Goal: Task Accomplishment & Management: Complete application form

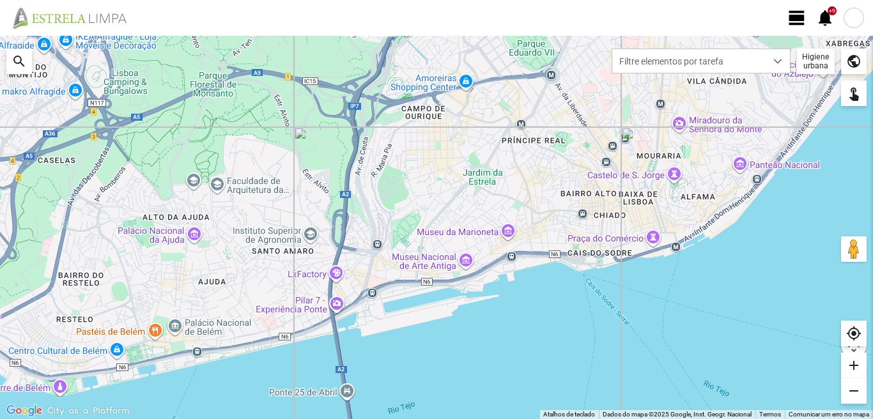
click at [797, 16] on span "view_day" at bounding box center [797, 17] width 19 height 19
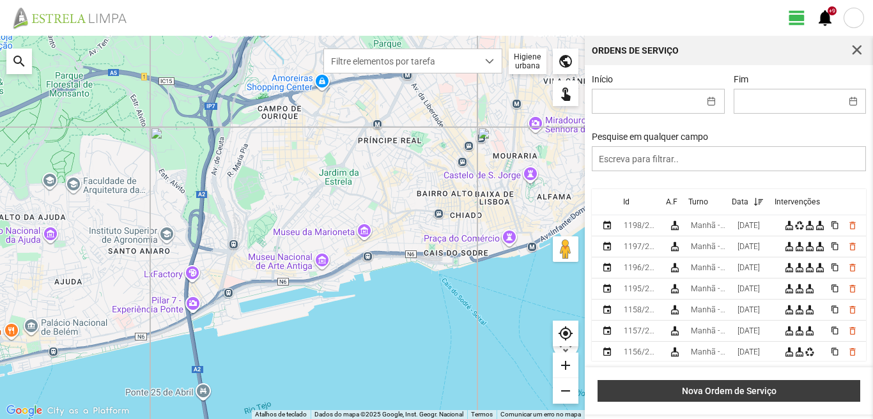
click at [740, 386] on button "Nova Ordem de Serviço" at bounding box center [729, 391] width 263 height 22
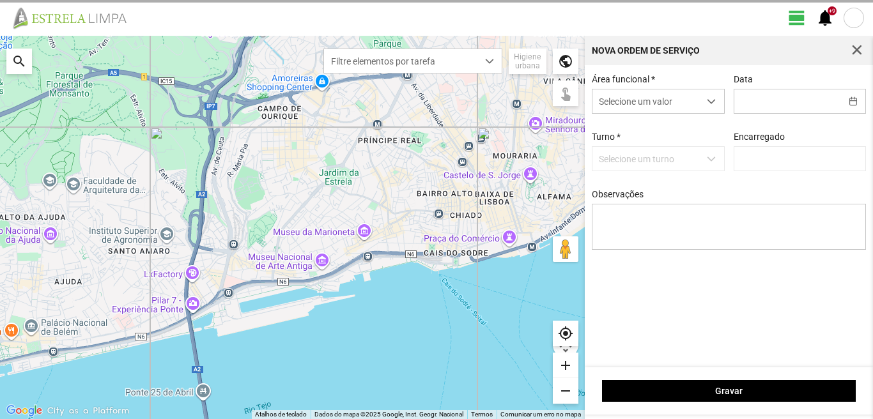
type input "[PERSON_NAME]"
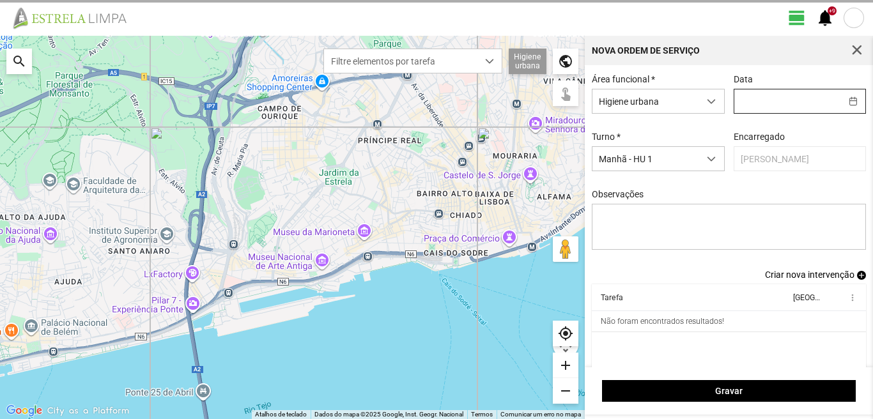
click at [737, 98] on input "text" at bounding box center [788, 102] width 107 height 24
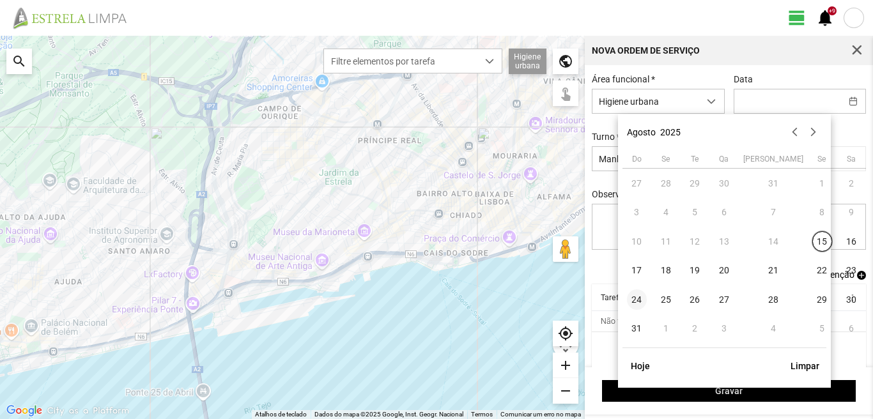
click at [639, 301] on span "24" at bounding box center [637, 300] width 20 height 20
type input "[DATE]"
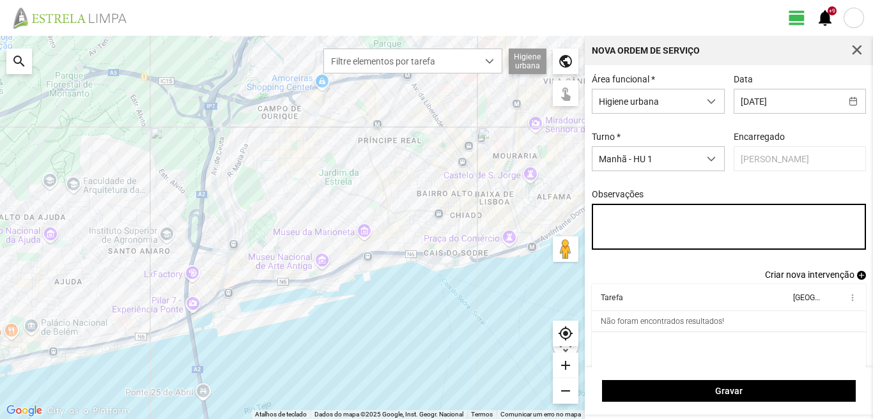
click at [610, 223] on textarea "Observações" at bounding box center [729, 227] width 275 height 46
click at [664, 231] on textarea "6-22-36-39-45-47-Eo38- Descanso ao serviço-10-1725-44-49-50" at bounding box center [729, 227] width 275 height 46
type textarea "6-22-36-39-45-47-Eo38- Descanso ao serviço-10-17-25-44-49-50"
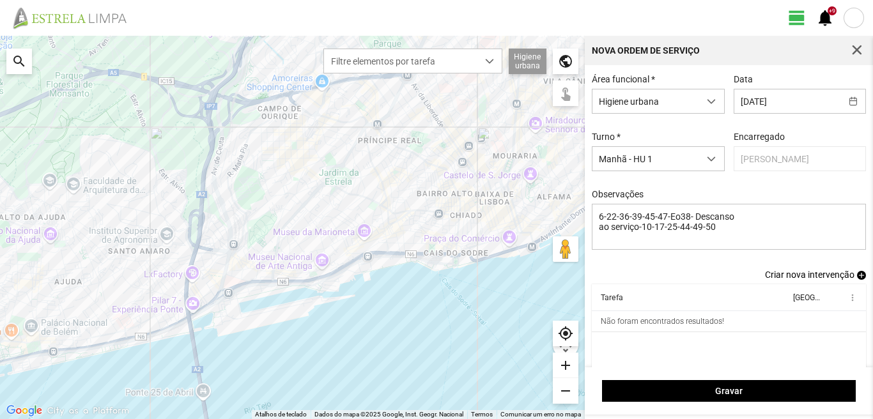
click at [857, 277] on span "add" at bounding box center [861, 275] width 9 height 9
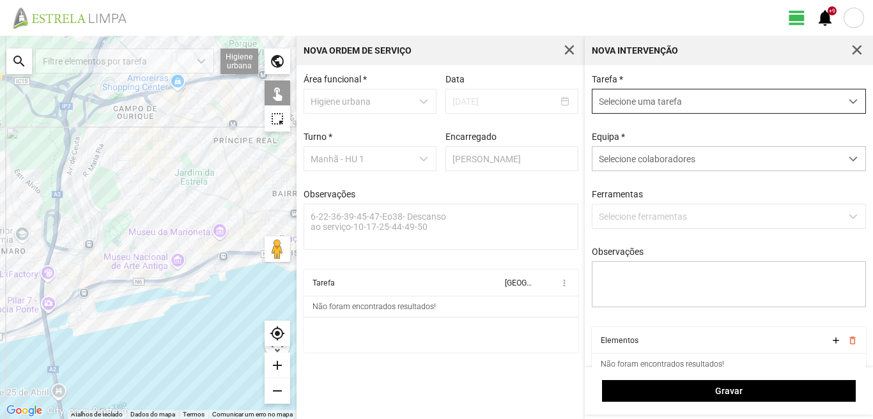
click at [670, 104] on span "Selecione uma tarefa" at bounding box center [717, 102] width 249 height 24
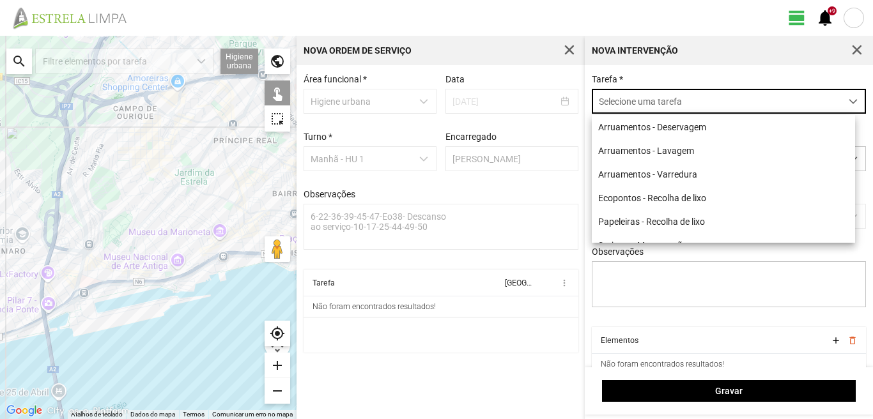
scroll to position [7, 57]
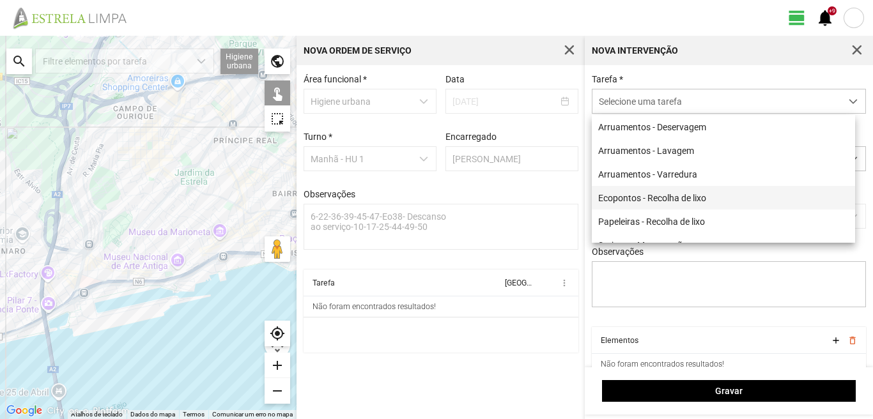
click at [650, 201] on li "Ecopontos - Recolha de lixo" at bounding box center [723, 198] width 263 height 24
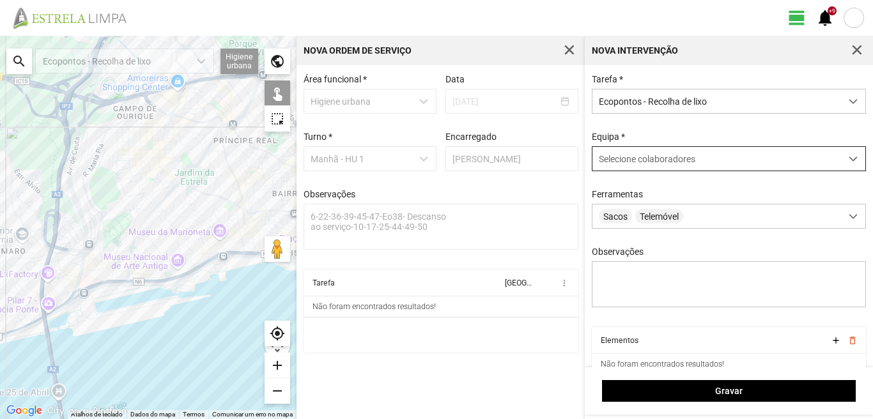
click at [650, 162] on span "Selecione colaboradores" at bounding box center [647, 159] width 97 height 10
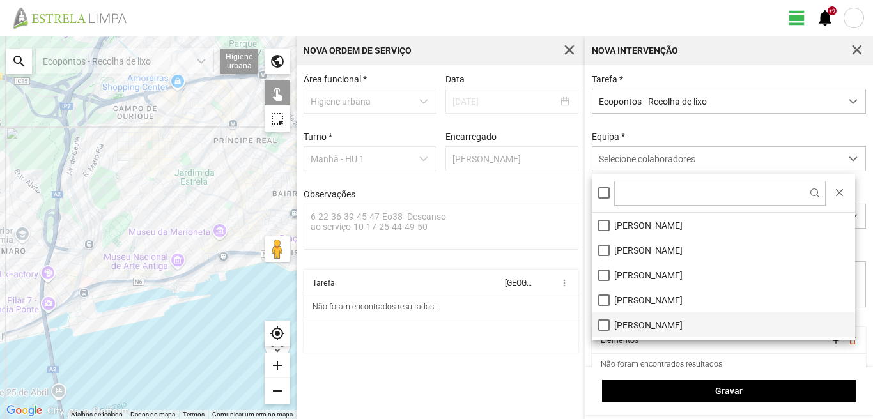
click at [602, 327] on li "[PERSON_NAME]" at bounding box center [723, 325] width 263 height 25
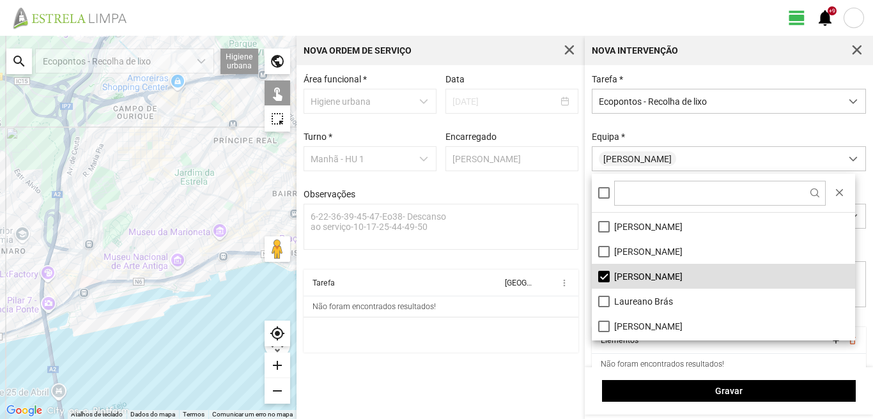
scroll to position [43, 0]
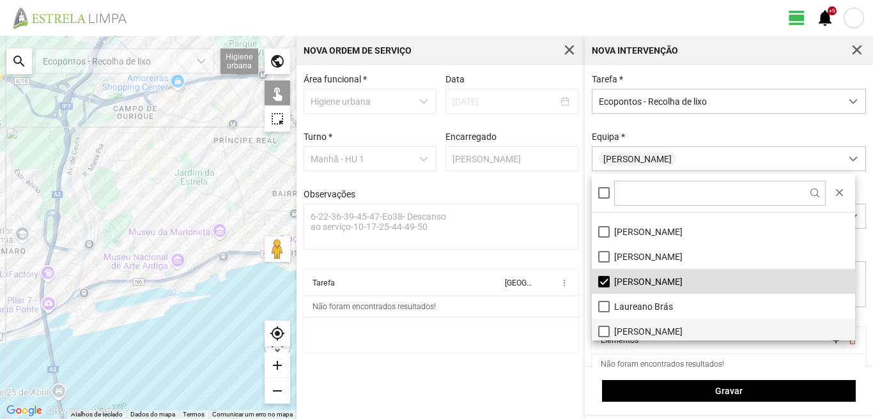
click at [603, 331] on li "[PERSON_NAME]" at bounding box center [723, 331] width 263 height 25
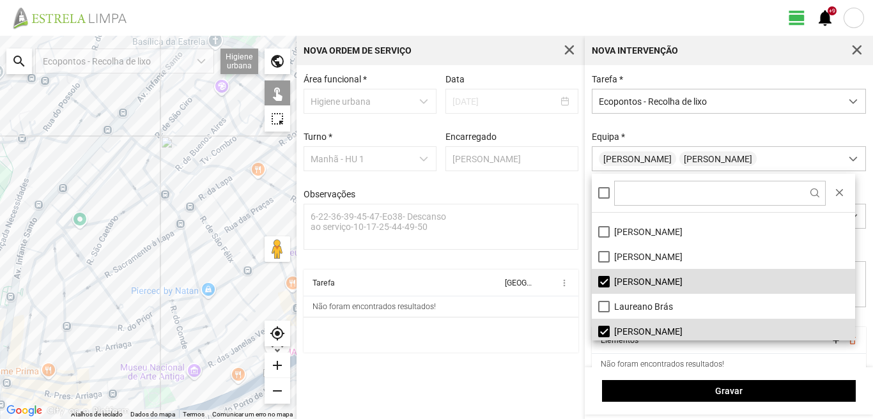
click at [85, 166] on div at bounding box center [148, 228] width 297 height 384
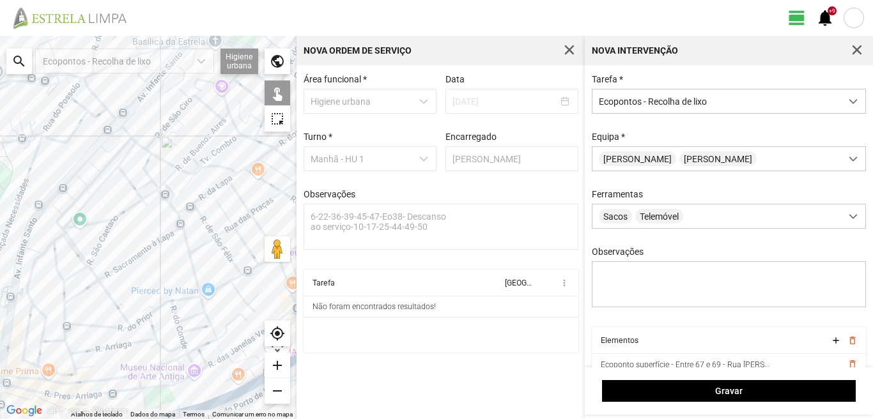
click at [89, 146] on div at bounding box center [148, 228] width 297 height 384
click at [118, 171] on div at bounding box center [148, 228] width 297 height 384
click at [125, 147] on div at bounding box center [148, 228] width 297 height 384
click at [121, 133] on div at bounding box center [148, 228] width 297 height 384
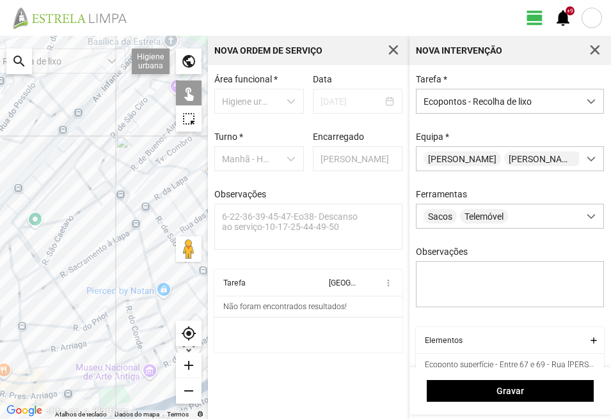
click at [97, 155] on div at bounding box center [104, 228] width 208 height 384
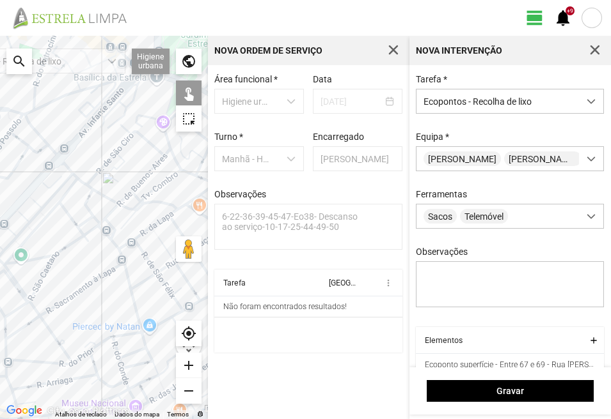
drag, startPoint x: 51, startPoint y: 219, endPoint x: 38, endPoint y: 258, distance: 41.9
click at [38, 258] on div at bounding box center [104, 228] width 208 height 384
click at [76, 186] on div at bounding box center [104, 228] width 208 height 384
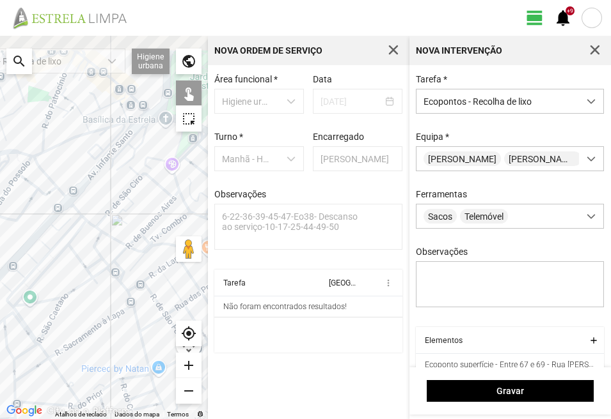
drag, startPoint x: 123, startPoint y: 136, endPoint x: 130, endPoint y: 198, distance: 63.1
click at [130, 198] on div at bounding box center [104, 228] width 208 height 384
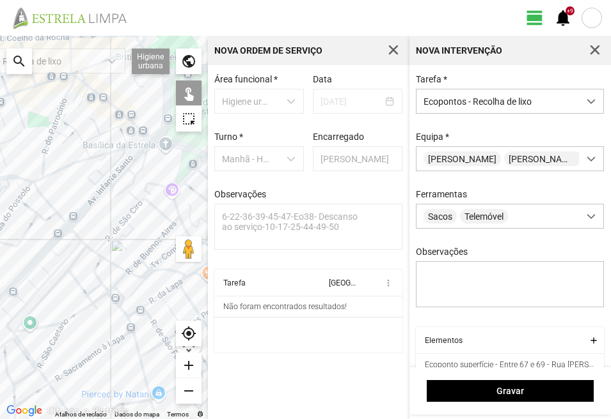
click at [103, 157] on div at bounding box center [104, 228] width 208 height 384
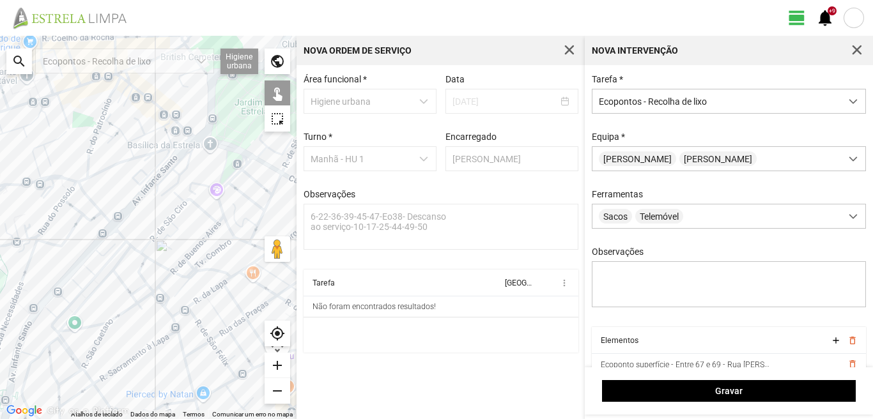
click at [121, 81] on div at bounding box center [148, 228] width 297 height 384
click at [20, 189] on div at bounding box center [148, 228] width 297 height 384
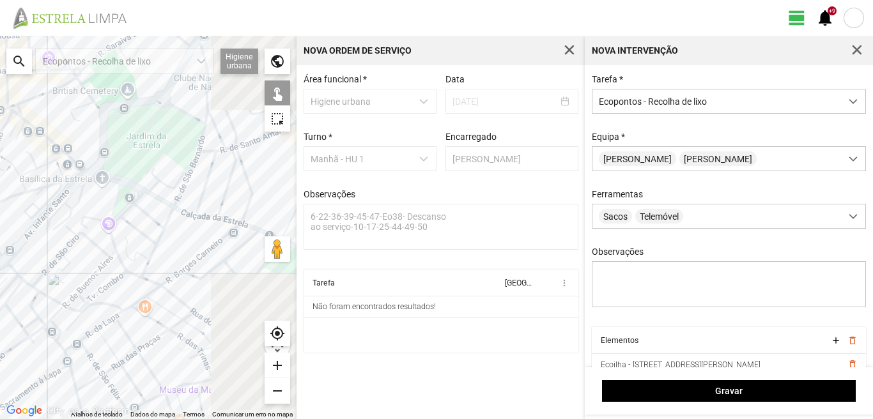
drag, startPoint x: 116, startPoint y: 219, endPoint x: 0, endPoint y: 259, distance: 122.3
click at [0, 259] on div at bounding box center [148, 228] width 297 height 384
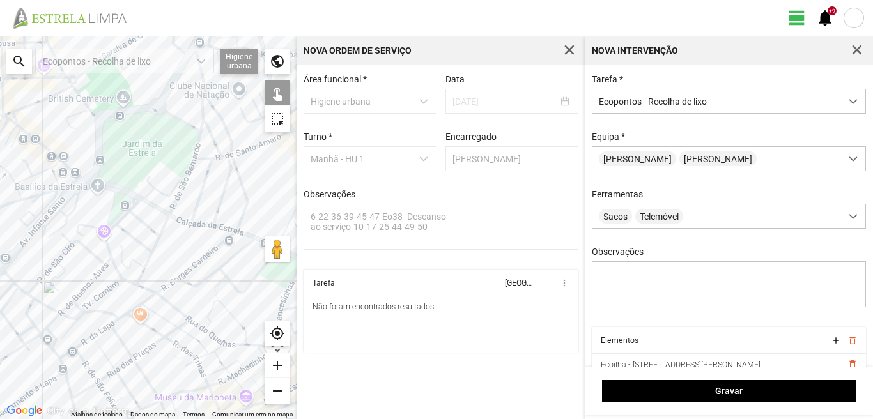
click at [174, 198] on div at bounding box center [148, 228] width 297 height 384
click at [198, 135] on div at bounding box center [148, 228] width 297 height 384
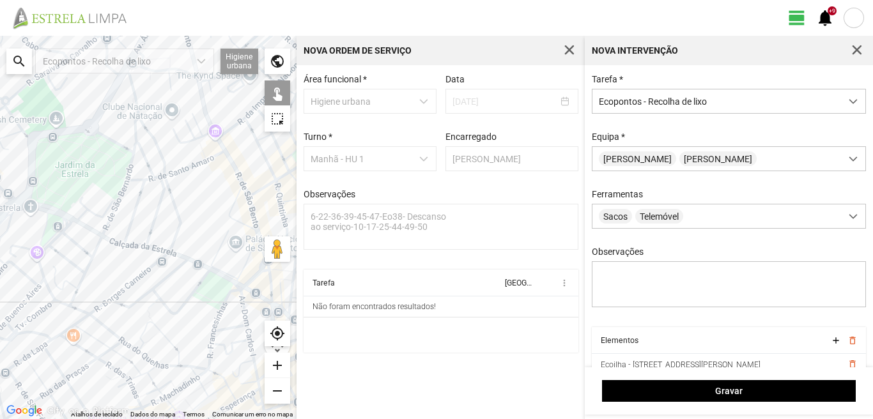
drag, startPoint x: 221, startPoint y: 232, endPoint x: 144, endPoint y: 249, distance: 79.1
click at [146, 253] on div at bounding box center [148, 228] width 297 height 384
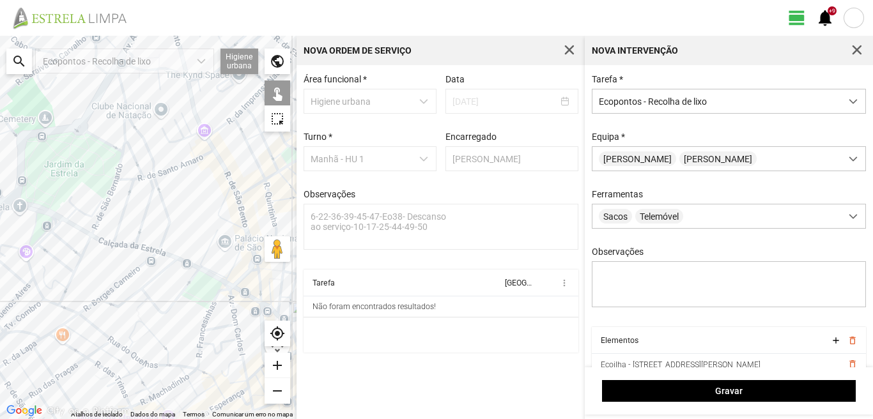
click at [212, 229] on div at bounding box center [148, 228] width 297 height 384
click at [104, 295] on div at bounding box center [148, 228] width 297 height 384
click at [88, 320] on div at bounding box center [148, 228] width 297 height 384
click at [194, 357] on div at bounding box center [148, 228] width 297 height 384
click at [197, 357] on div at bounding box center [148, 228] width 297 height 384
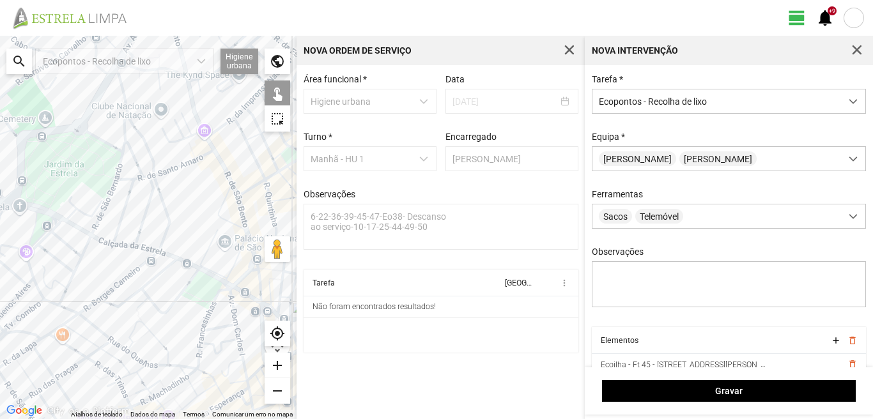
click at [200, 372] on div at bounding box center [148, 228] width 297 height 384
click at [216, 325] on div at bounding box center [148, 228] width 297 height 384
click at [215, 291] on div at bounding box center [148, 228] width 297 height 384
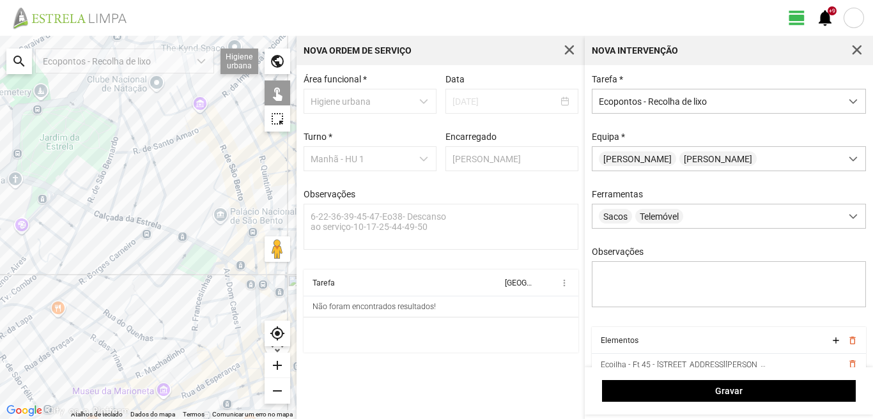
drag, startPoint x: 217, startPoint y: 354, endPoint x: 204, endPoint y: 312, distance: 43.5
click at [205, 317] on div at bounding box center [148, 228] width 297 height 384
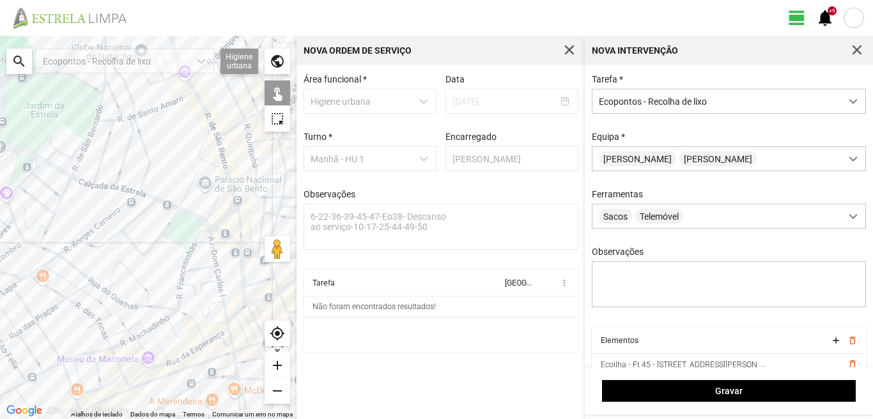
click at [226, 329] on div at bounding box center [148, 228] width 297 height 384
click at [190, 367] on div at bounding box center [148, 228] width 297 height 384
click at [223, 324] on div at bounding box center [148, 228] width 297 height 384
click at [205, 381] on div at bounding box center [148, 228] width 297 height 384
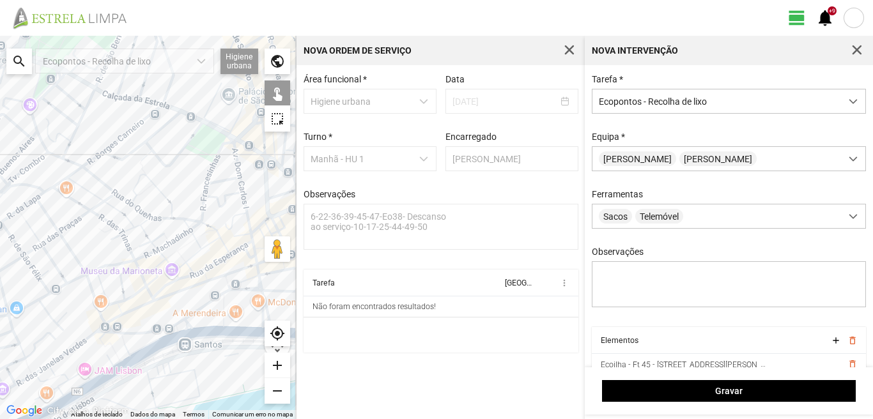
drag, startPoint x: 172, startPoint y: 355, endPoint x: 191, endPoint y: 279, distance: 78.9
click at [191, 279] on div at bounding box center [148, 228] width 297 height 384
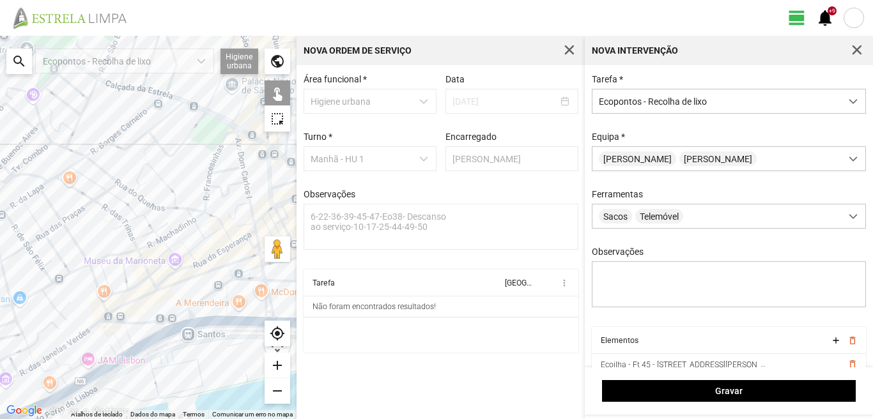
click at [191, 311] on div at bounding box center [148, 228] width 297 height 384
click at [184, 346] on div at bounding box center [148, 228] width 297 height 384
click at [132, 365] on div at bounding box center [148, 228] width 297 height 384
click at [127, 352] on div at bounding box center [148, 228] width 297 height 384
click at [165, 289] on div at bounding box center [148, 228] width 297 height 384
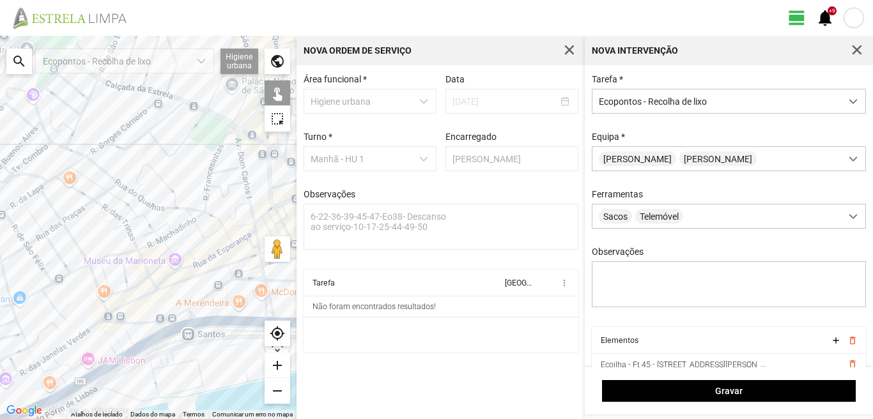
click at [97, 328] on div at bounding box center [148, 228] width 297 height 384
click at [86, 263] on div at bounding box center [148, 228] width 297 height 384
click at [50, 283] on div at bounding box center [148, 228] width 297 height 384
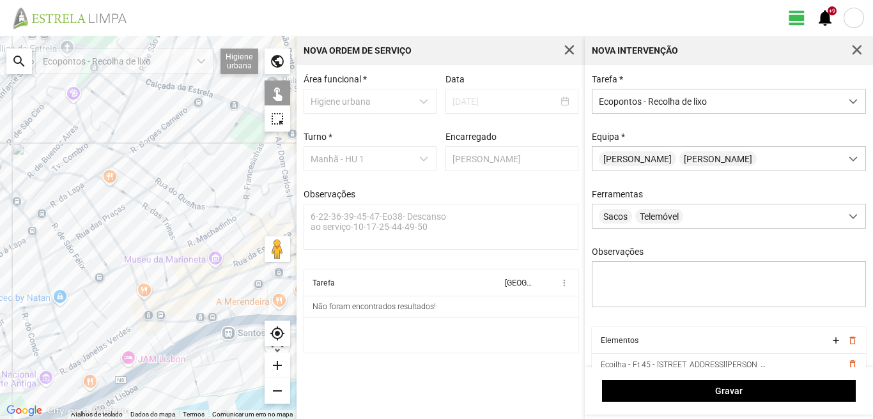
drag, startPoint x: 56, startPoint y: 275, endPoint x: 135, endPoint y: 272, distance: 79.3
click at [135, 272] on div at bounding box center [148, 228] width 297 height 384
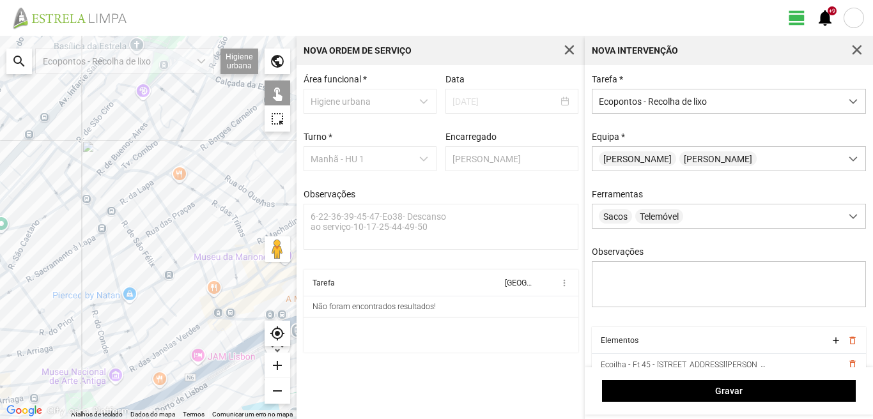
click at [111, 258] on div at bounding box center [148, 228] width 297 height 384
click at [150, 188] on div at bounding box center [148, 228] width 297 height 384
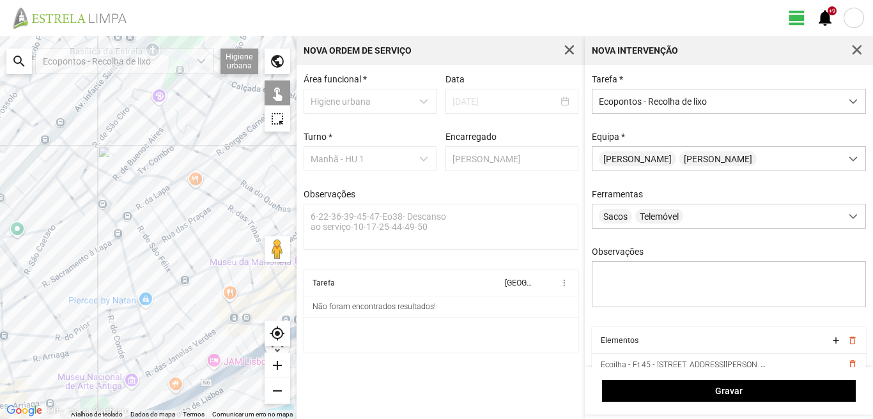
drag, startPoint x: 74, startPoint y: 227, endPoint x: 148, endPoint y: 242, distance: 76.4
click at [130, 240] on div at bounding box center [148, 228] width 297 height 384
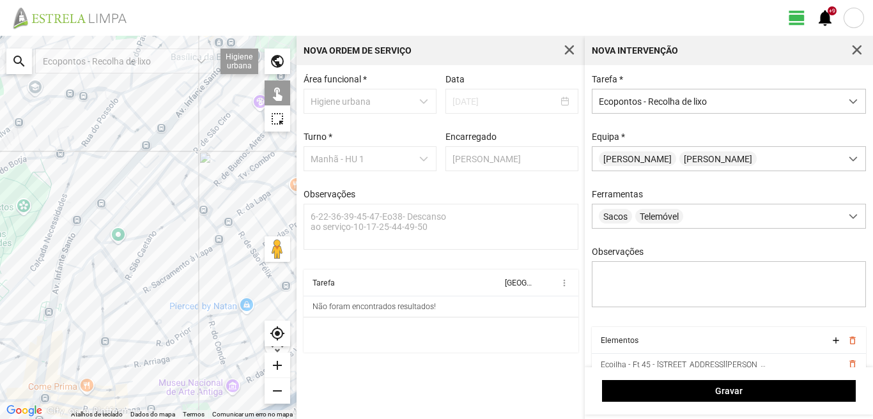
drag, startPoint x: 66, startPoint y: 239, endPoint x: 87, endPoint y: 219, distance: 28.9
click at [82, 224] on div at bounding box center [148, 228] width 297 height 384
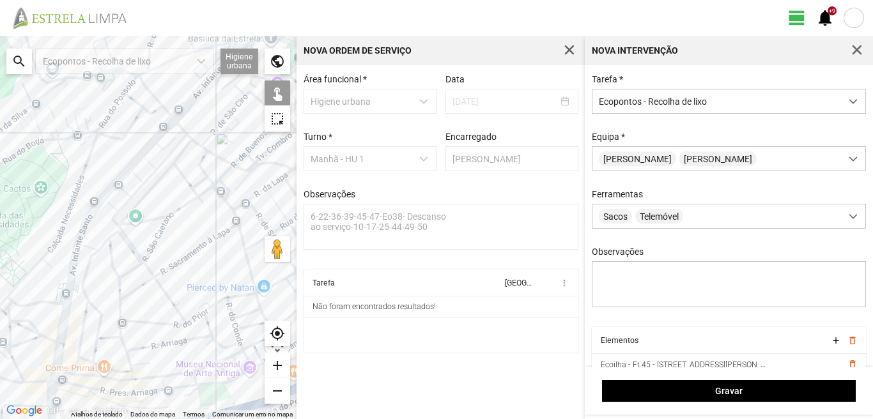
click at [69, 295] on div at bounding box center [148, 228] width 297 height 384
click at [74, 301] on div at bounding box center [148, 228] width 297 height 384
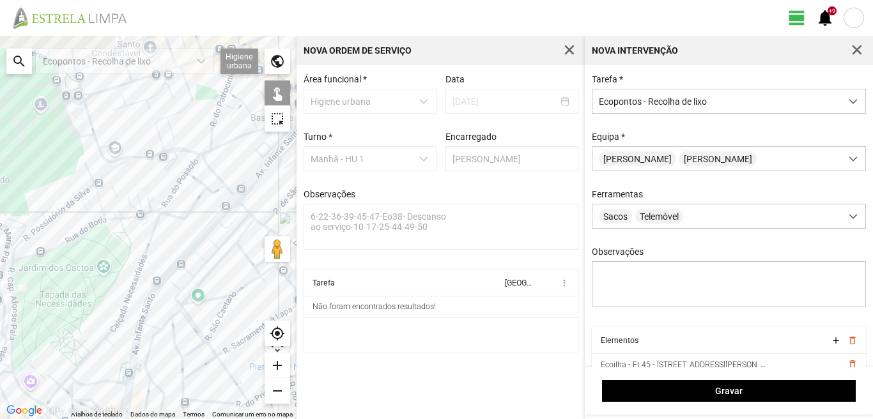
drag, startPoint x: 49, startPoint y: 189, endPoint x: 120, endPoint y: 284, distance: 118.7
click at [120, 284] on div at bounding box center [148, 228] width 297 height 384
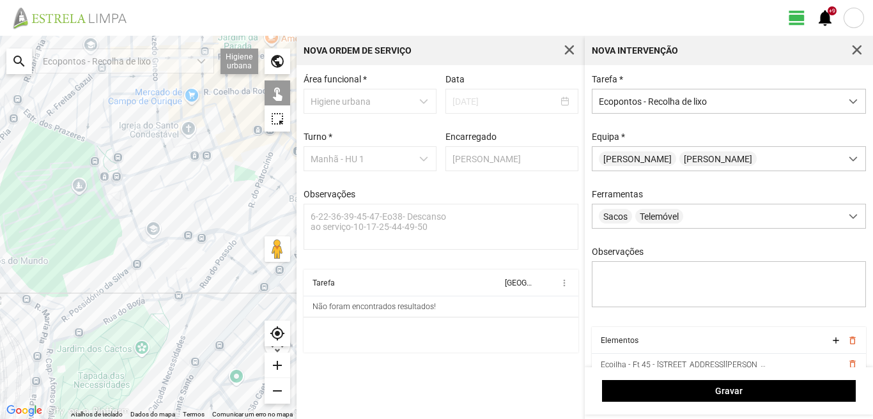
drag, startPoint x: 82, startPoint y: 217, endPoint x: 108, endPoint y: 276, distance: 64.1
click at [108, 276] on div at bounding box center [148, 228] width 297 height 384
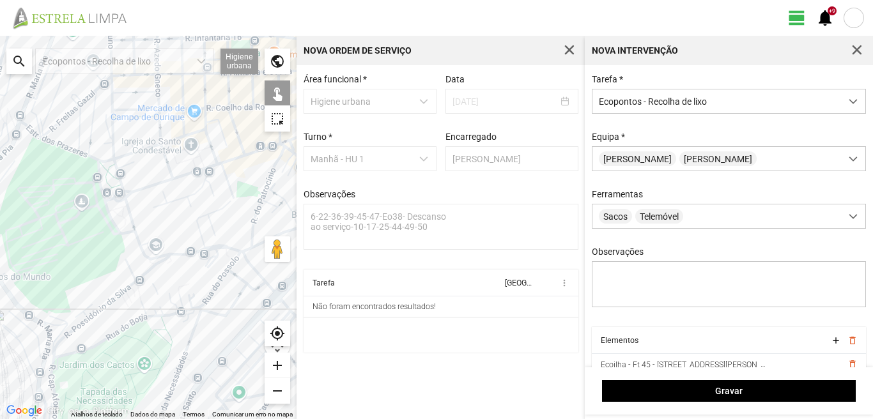
click at [111, 164] on div at bounding box center [148, 228] width 297 height 384
click at [70, 334] on div at bounding box center [148, 228] width 297 height 384
drag, startPoint x: 105, startPoint y: 360, endPoint x: 97, endPoint y: 277, distance: 82.9
click at [98, 281] on div at bounding box center [148, 228] width 297 height 384
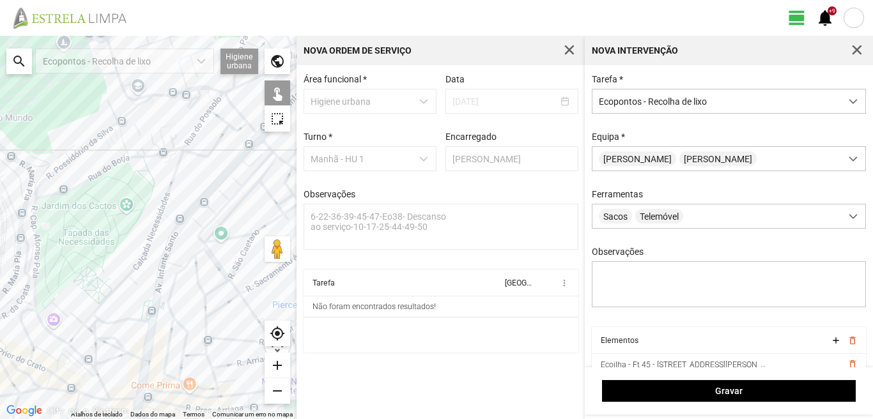
drag, startPoint x: 137, startPoint y: 329, endPoint x: 120, endPoint y: 260, distance: 70.6
click at [124, 281] on div at bounding box center [148, 228] width 297 height 384
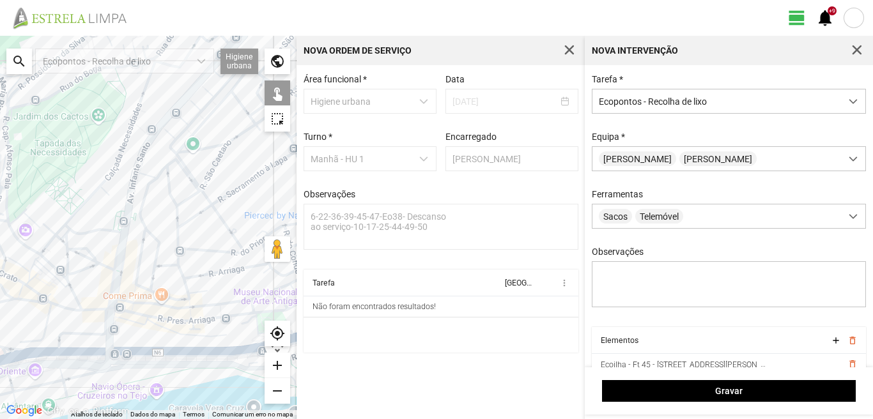
click at [38, 299] on div at bounding box center [148, 228] width 297 height 384
click at [107, 313] on div at bounding box center [148, 228] width 297 height 384
click at [162, 349] on div at bounding box center [148, 228] width 297 height 384
click at [217, 332] on div at bounding box center [148, 228] width 297 height 384
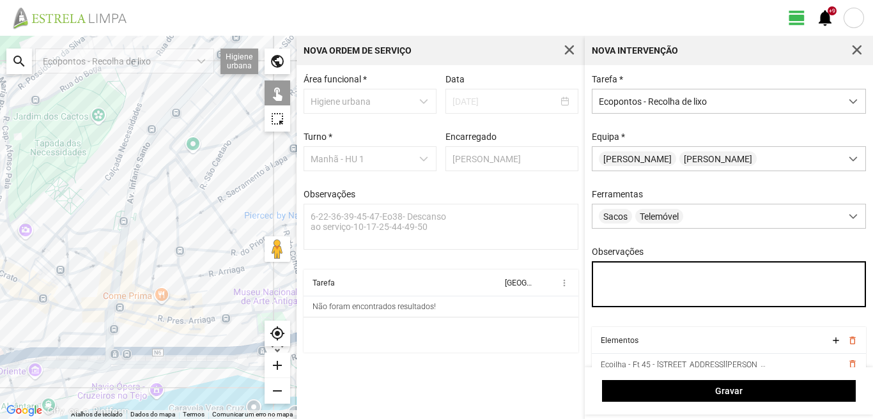
click at [606, 281] on textarea "Observações" at bounding box center [729, 285] width 275 height 46
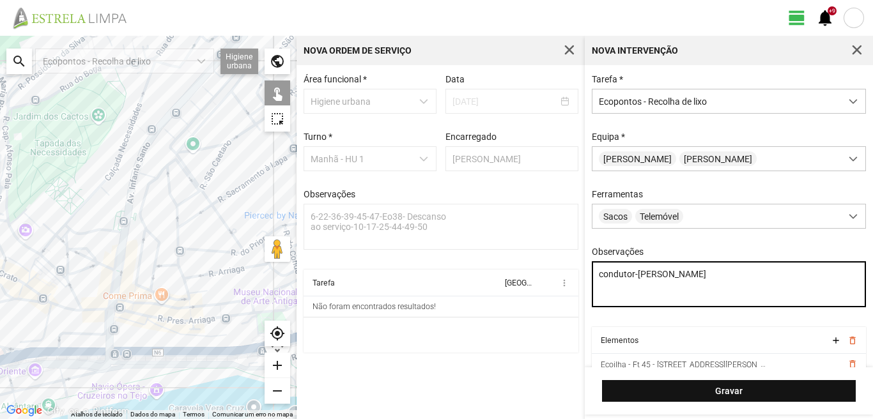
type textarea "condutor-[PERSON_NAME]"
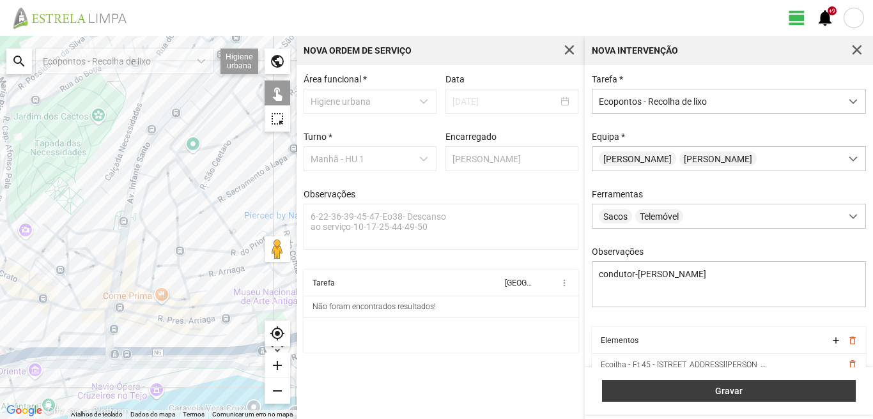
click at [733, 397] on button "Gravar" at bounding box center [729, 391] width 254 height 22
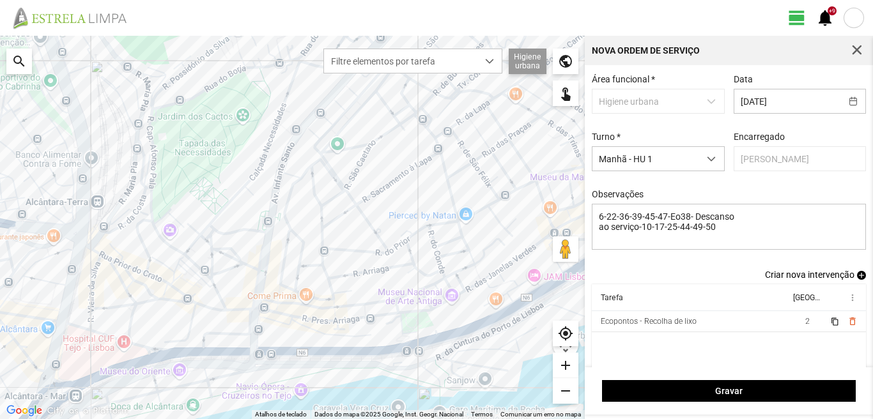
click at [857, 278] on span "add" at bounding box center [861, 275] width 9 height 9
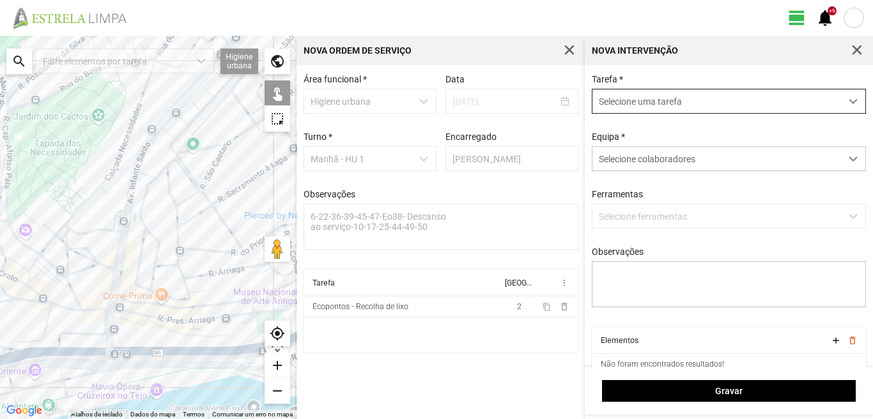
click at [622, 100] on span "Selecione uma tarefa" at bounding box center [717, 102] width 249 height 24
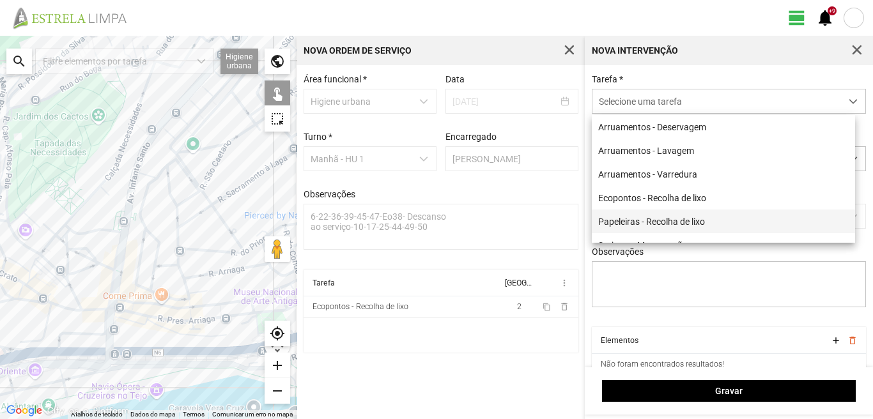
click at [650, 226] on li "Papeleiras - Recolha de lixo" at bounding box center [723, 222] width 263 height 24
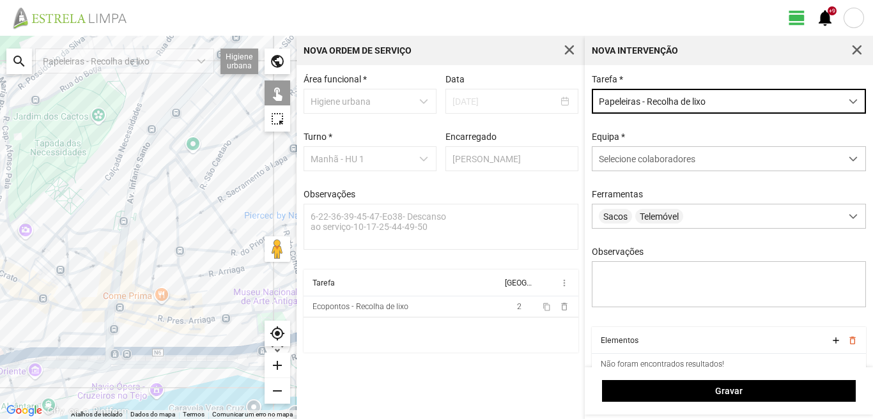
click at [111, 306] on div at bounding box center [148, 228] width 297 height 384
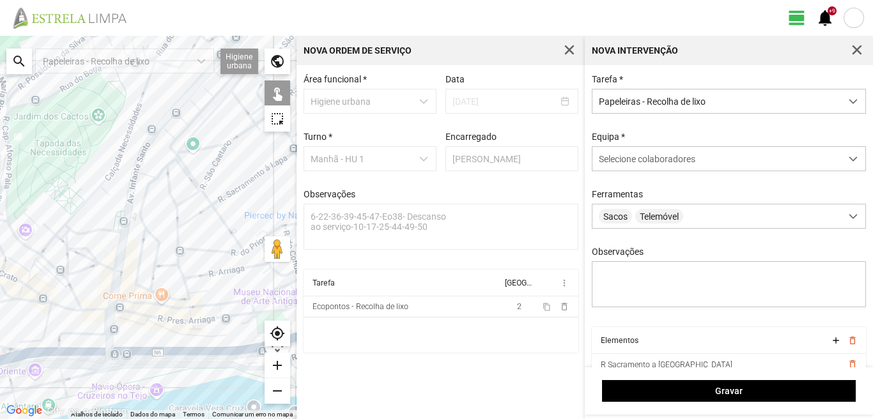
click at [122, 295] on div at bounding box center [148, 228] width 297 height 384
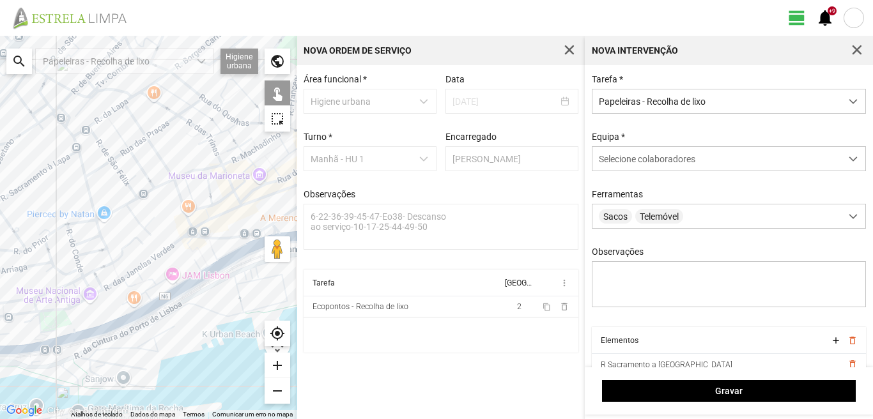
drag, startPoint x: 226, startPoint y: 289, endPoint x: 2, endPoint y: 286, distance: 223.8
click at [2, 286] on div at bounding box center [148, 228] width 297 height 384
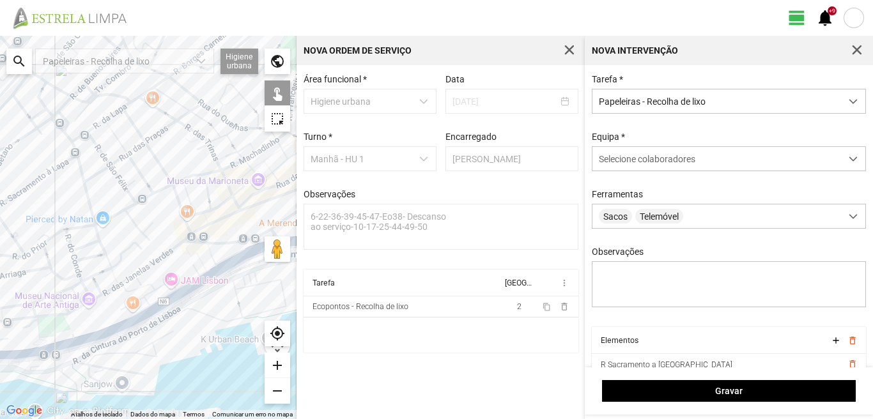
drag, startPoint x: 62, startPoint y: 210, endPoint x: 0, endPoint y: 325, distance: 131.3
click at [0, 325] on div at bounding box center [148, 228] width 297 height 384
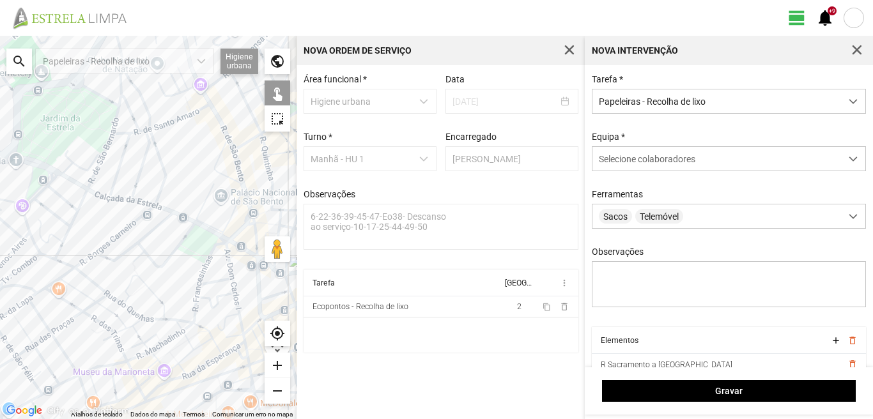
drag, startPoint x: 148, startPoint y: 225, endPoint x: 104, endPoint y: 262, distance: 56.7
click at [104, 262] on div at bounding box center [148, 228] width 297 height 384
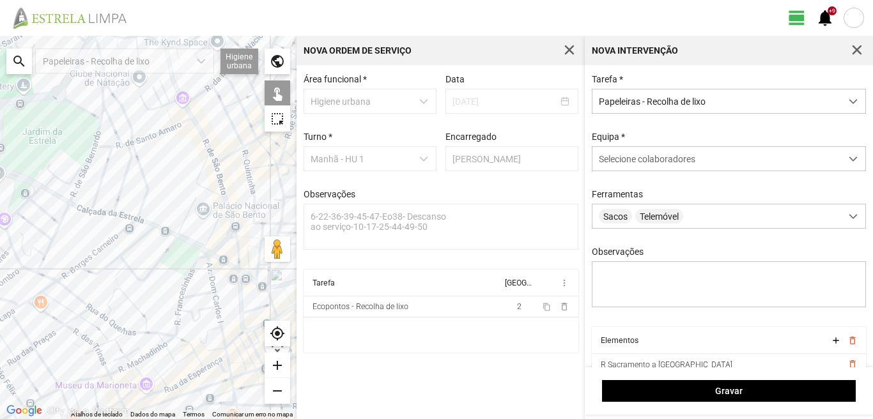
click at [202, 143] on div at bounding box center [148, 228] width 297 height 384
click at [220, 186] on div at bounding box center [148, 228] width 297 height 384
click at [192, 241] on div at bounding box center [148, 228] width 297 height 384
click at [200, 244] on div at bounding box center [148, 228] width 297 height 384
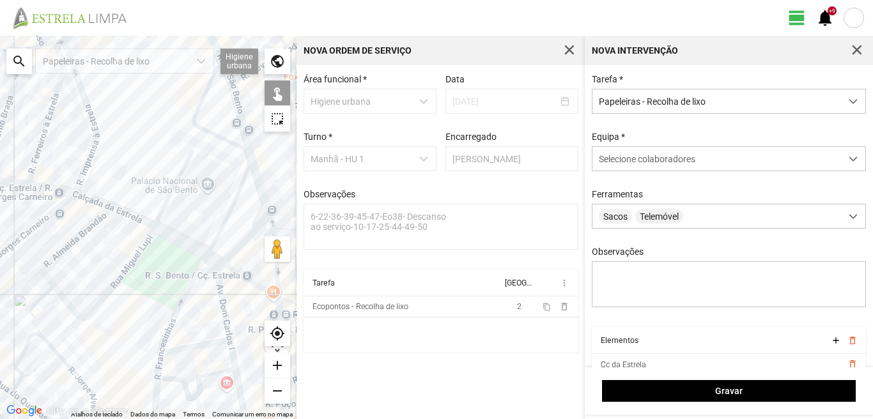
click at [195, 269] on div at bounding box center [148, 228] width 297 height 384
drag, startPoint x: 147, startPoint y: 235, endPoint x: 136, endPoint y: 247, distance: 16.7
click at [144, 237] on div at bounding box center [148, 228] width 297 height 384
click at [116, 276] on div at bounding box center [148, 228] width 297 height 384
click at [102, 288] on div at bounding box center [148, 228] width 297 height 384
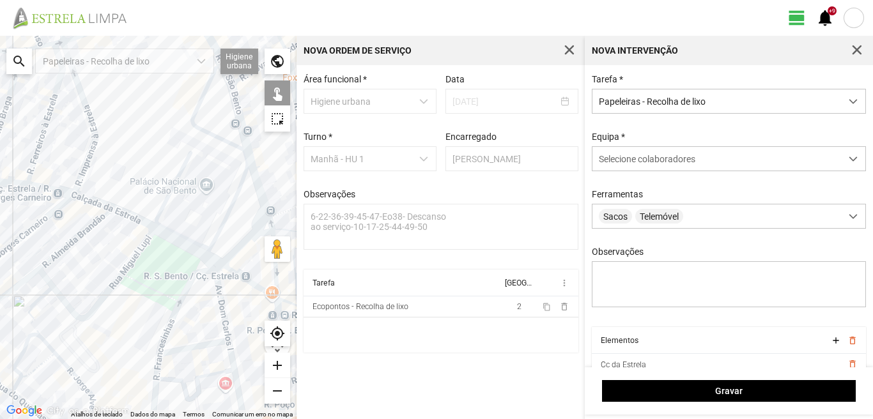
click at [146, 237] on div at bounding box center [148, 228] width 297 height 384
click at [127, 216] on div at bounding box center [148, 228] width 297 height 384
click at [93, 198] on div at bounding box center [148, 228] width 297 height 384
click at [99, 203] on div at bounding box center [148, 228] width 297 height 384
click at [85, 196] on div at bounding box center [148, 228] width 297 height 384
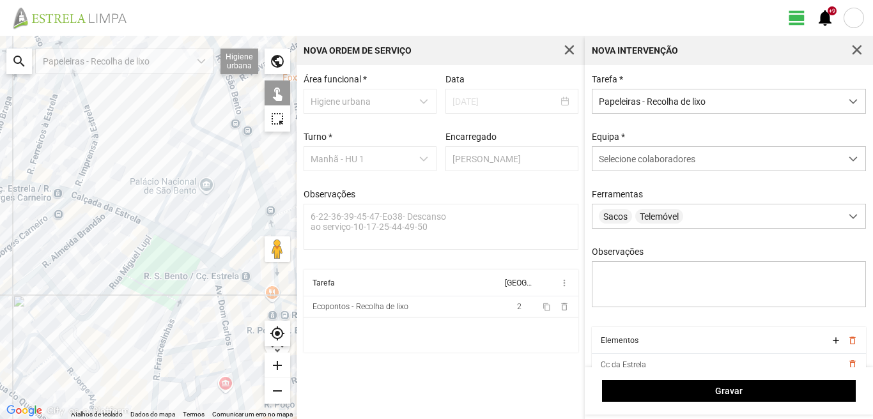
click at [65, 205] on div at bounding box center [148, 228] width 297 height 384
click at [213, 298] on div at bounding box center [148, 228] width 297 height 384
click at [164, 361] on div at bounding box center [148, 228] width 297 height 384
click at [158, 364] on div at bounding box center [148, 228] width 297 height 384
click at [141, 355] on div at bounding box center [148, 228] width 297 height 384
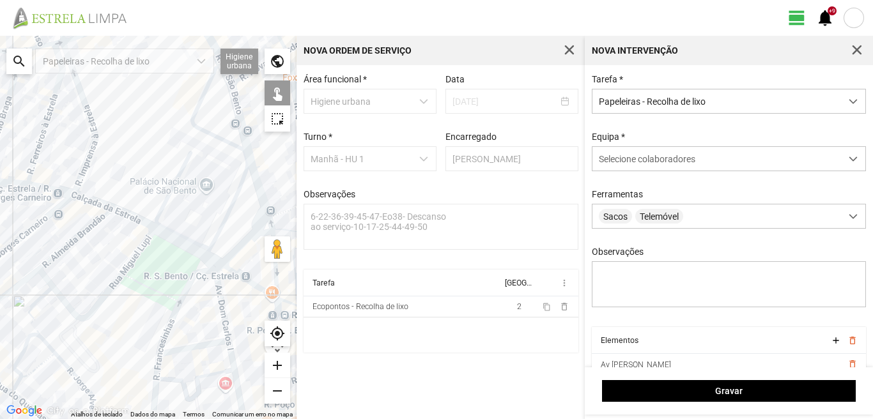
click at [141, 336] on div at bounding box center [148, 228] width 297 height 384
click at [217, 333] on div at bounding box center [148, 228] width 297 height 384
click at [226, 343] on div at bounding box center [148, 228] width 297 height 384
click at [224, 353] on div at bounding box center [148, 228] width 297 height 384
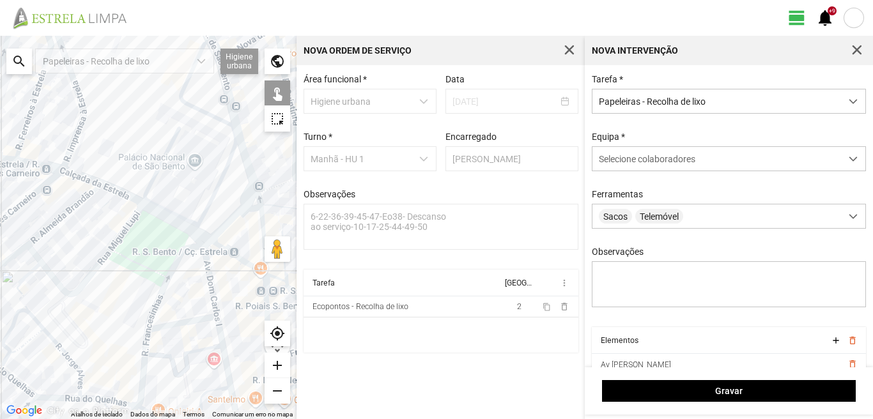
drag, startPoint x: 192, startPoint y: 377, endPoint x: 148, endPoint y: 281, distance: 105.0
click at [148, 283] on div at bounding box center [148, 228] width 297 height 384
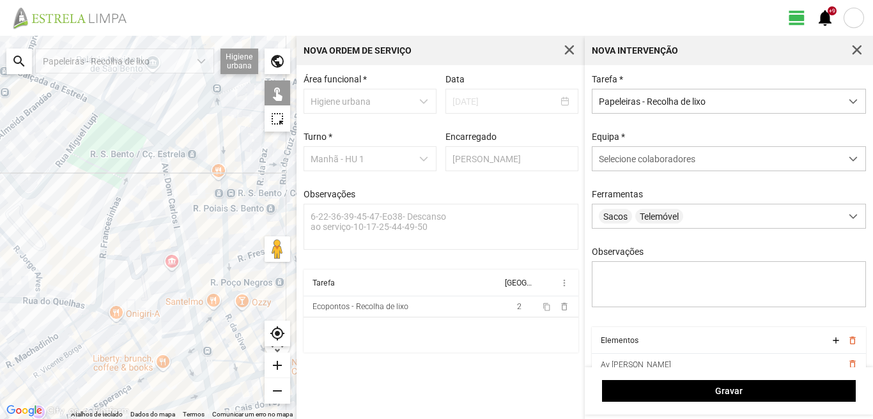
click at [176, 252] on div at bounding box center [148, 228] width 297 height 384
click at [196, 338] on div at bounding box center [148, 228] width 297 height 384
click at [43, 285] on div at bounding box center [148, 228] width 297 height 384
click at [41, 297] on div at bounding box center [148, 228] width 297 height 384
click at [47, 306] on div at bounding box center [148, 228] width 297 height 384
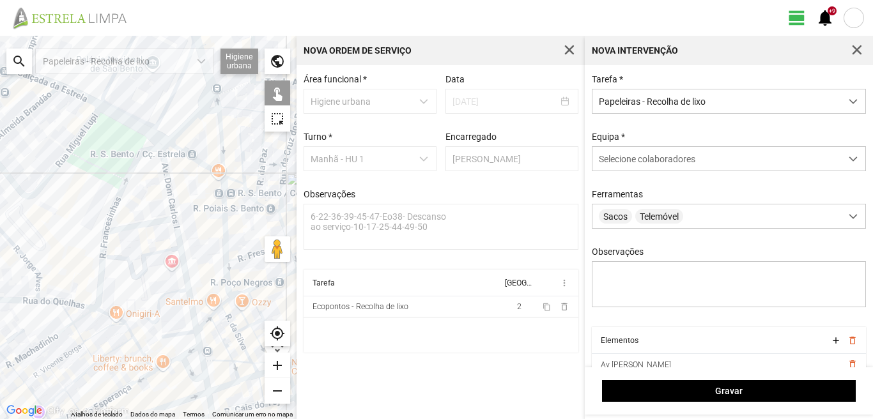
click at [42, 304] on div at bounding box center [148, 228] width 297 height 384
click at [74, 327] on div at bounding box center [148, 228] width 297 height 384
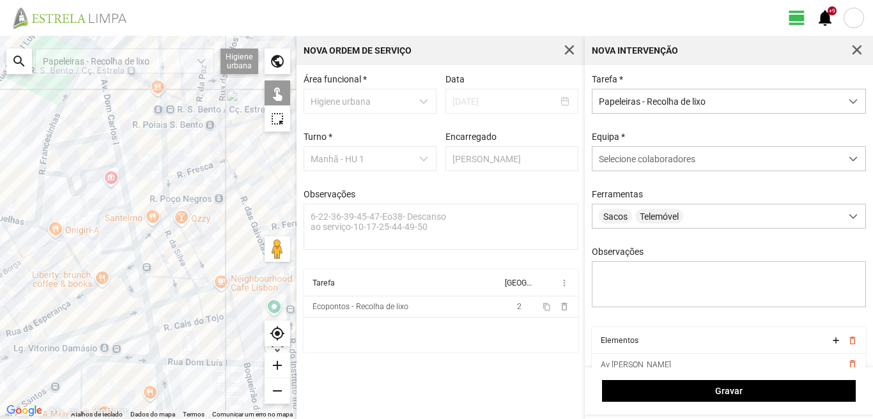
drag, startPoint x: 135, startPoint y: 362, endPoint x: 69, endPoint y: 268, distance: 114.8
click at [69, 268] on div at bounding box center [148, 228] width 297 height 384
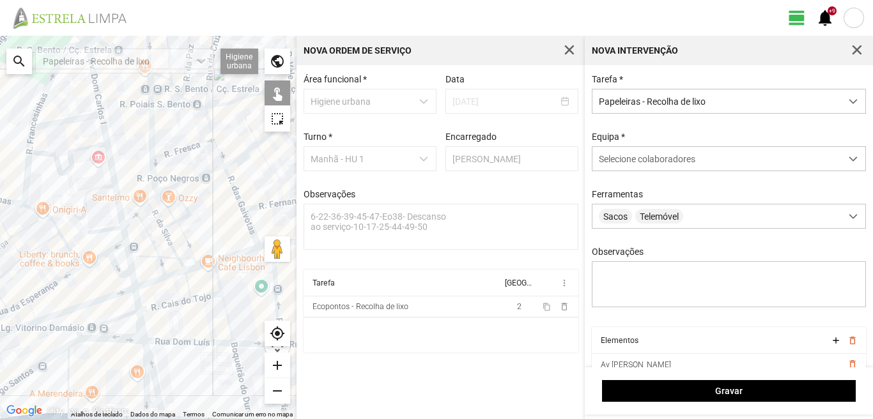
click at [121, 268] on div at bounding box center [148, 228] width 297 height 384
click at [121, 281] on div at bounding box center [148, 228] width 297 height 384
click at [124, 293] on div at bounding box center [148, 228] width 297 height 384
click at [132, 308] on div at bounding box center [148, 228] width 297 height 384
click at [144, 313] on div at bounding box center [148, 228] width 297 height 384
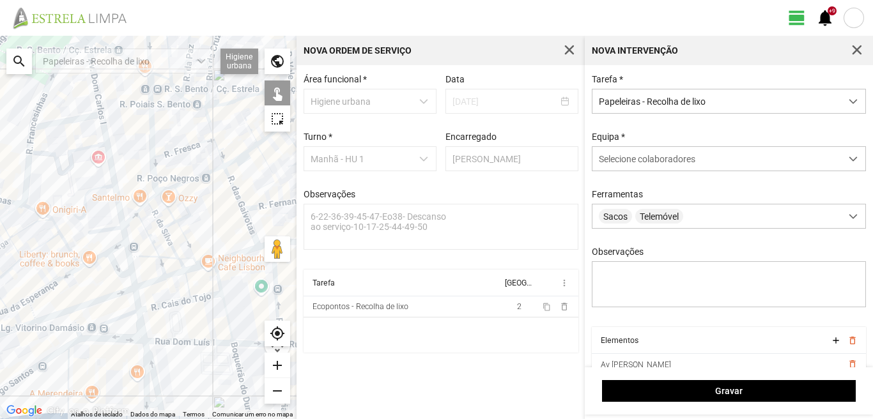
click at [89, 324] on div at bounding box center [148, 228] width 297 height 384
click at [107, 325] on div at bounding box center [148, 228] width 297 height 384
click at [114, 324] on div at bounding box center [148, 228] width 297 height 384
click at [135, 327] on div at bounding box center [148, 228] width 297 height 384
click at [132, 325] on div at bounding box center [148, 228] width 297 height 384
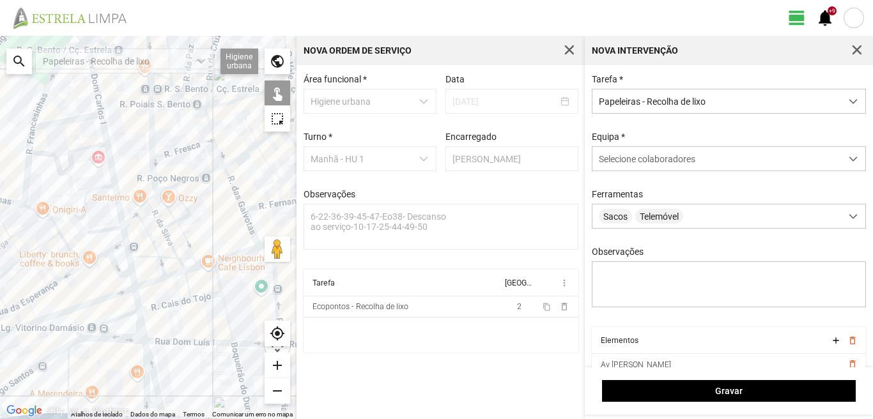
click at [119, 331] on div at bounding box center [148, 228] width 297 height 384
click at [106, 342] on div at bounding box center [148, 228] width 297 height 384
click at [139, 347] on div at bounding box center [148, 228] width 297 height 384
drag, startPoint x: 84, startPoint y: 371, endPoint x: 71, endPoint y: 310, distance: 62.2
click at [77, 318] on div at bounding box center [148, 228] width 297 height 384
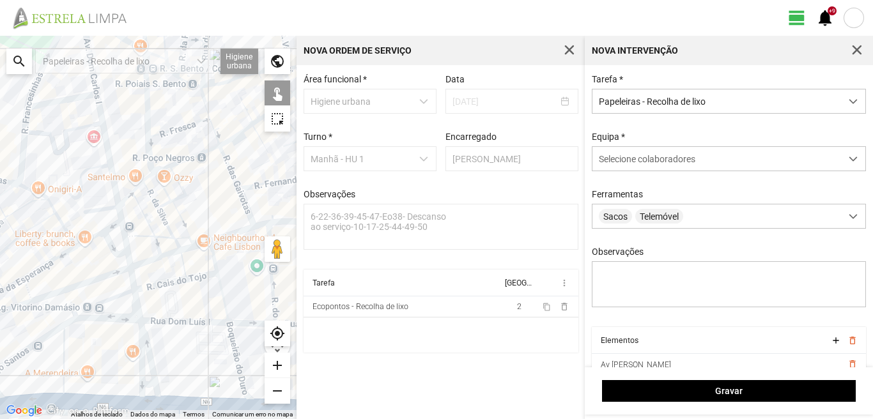
drag, startPoint x: 81, startPoint y: 348, endPoint x: 52, endPoint y: 279, distance: 74.8
click at [57, 290] on div at bounding box center [148, 228] width 297 height 384
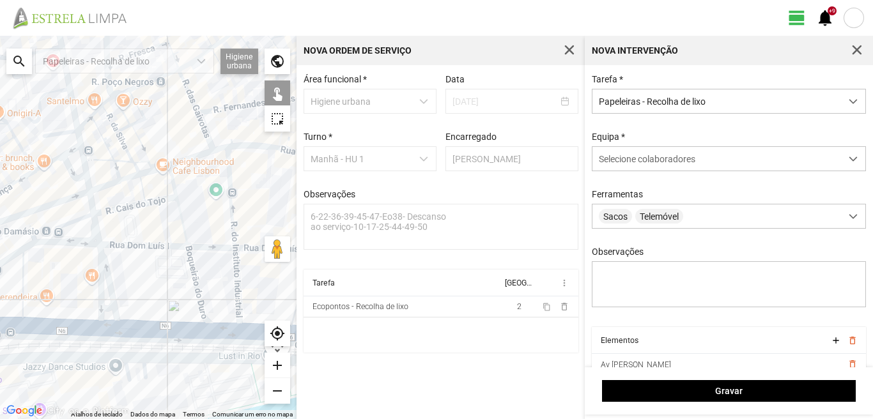
click at [116, 292] on div at bounding box center [148, 228] width 297 height 384
click at [90, 248] on div at bounding box center [148, 228] width 297 height 384
click at [95, 295] on div at bounding box center [148, 228] width 297 height 384
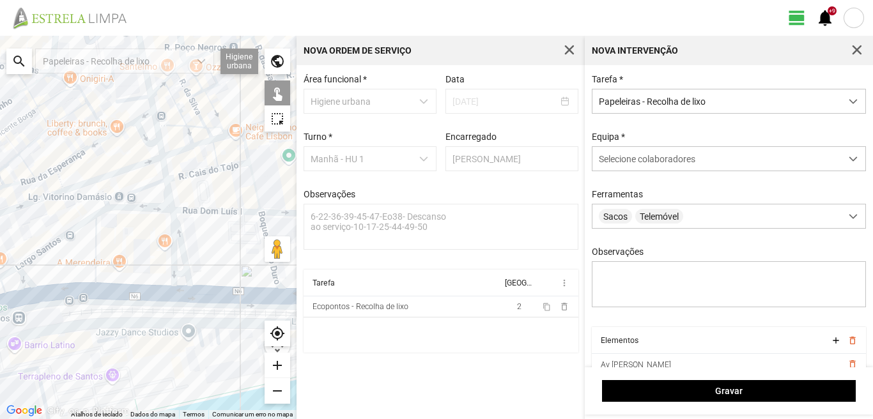
drag, startPoint x: 58, startPoint y: 304, endPoint x: 157, endPoint y: 263, distance: 107.5
click at [157, 263] on div at bounding box center [148, 228] width 297 height 384
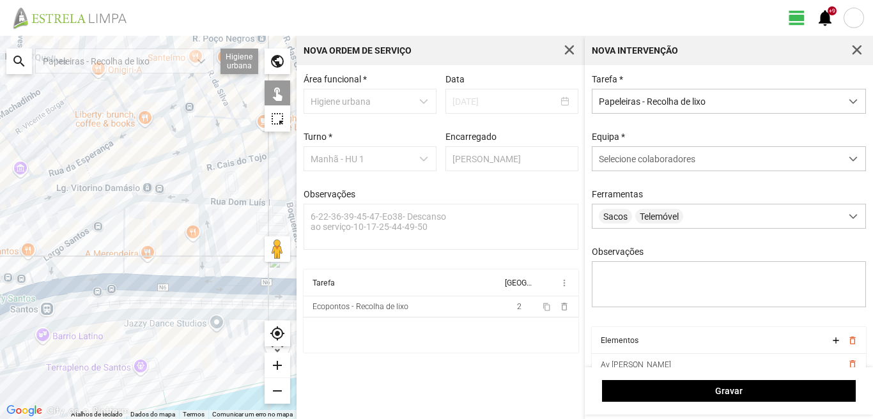
click at [144, 269] on div at bounding box center [148, 228] width 297 height 384
click at [132, 273] on div at bounding box center [148, 228] width 297 height 384
click at [118, 265] on div at bounding box center [148, 228] width 297 height 384
click at [105, 265] on div at bounding box center [148, 228] width 297 height 384
click at [107, 248] on div at bounding box center [148, 228] width 297 height 384
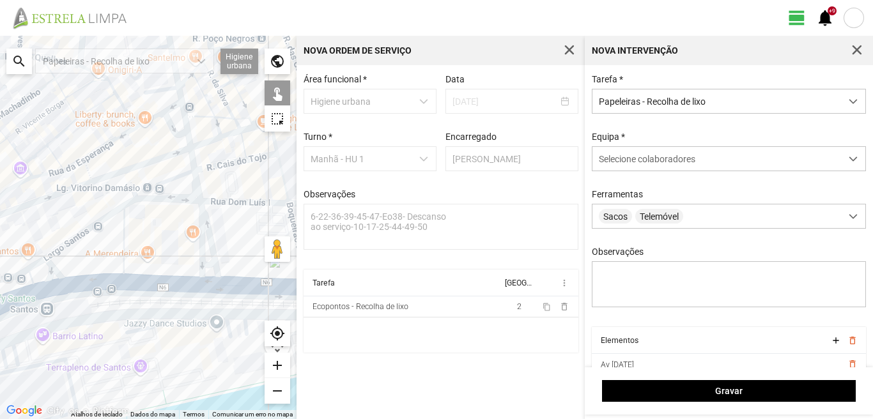
click at [101, 233] on div at bounding box center [148, 228] width 297 height 384
click at [97, 228] on div at bounding box center [148, 228] width 297 height 384
click at [87, 218] on div at bounding box center [148, 228] width 297 height 384
click at [51, 201] on div at bounding box center [148, 228] width 297 height 384
click at [13, 215] on div at bounding box center [148, 228] width 297 height 384
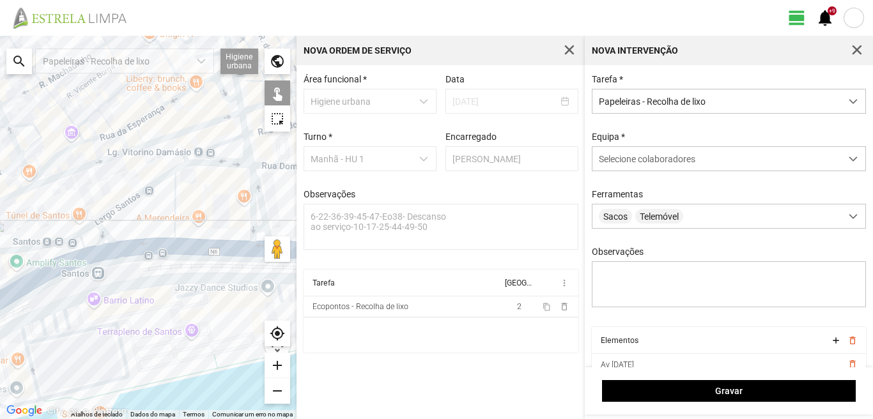
drag, startPoint x: 19, startPoint y: 269, endPoint x: 74, endPoint y: 231, distance: 66.3
click at [74, 231] on div at bounding box center [148, 228] width 297 height 384
click at [72, 231] on div at bounding box center [148, 228] width 297 height 384
click at [34, 185] on div at bounding box center [148, 228] width 297 height 384
click at [34, 171] on div at bounding box center [148, 228] width 297 height 384
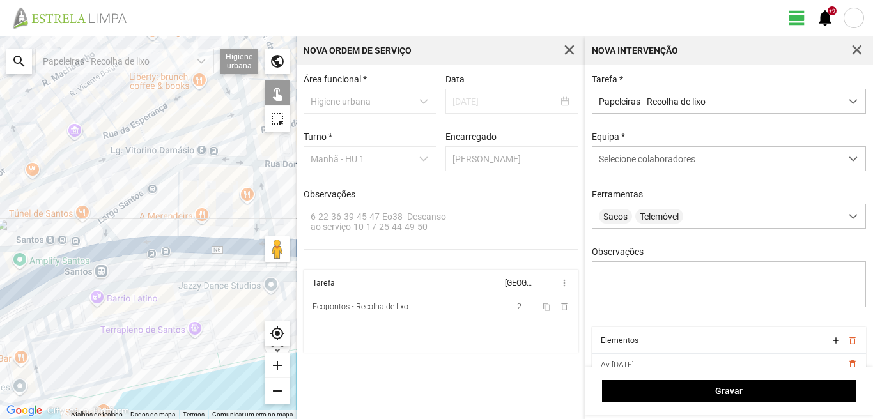
click at [97, 237] on div at bounding box center [148, 228] width 297 height 384
click at [95, 218] on div at bounding box center [148, 228] width 297 height 384
click at [107, 222] on div at bounding box center [148, 228] width 297 height 384
click at [139, 213] on div at bounding box center [148, 228] width 297 height 384
click at [113, 228] on div at bounding box center [148, 228] width 297 height 384
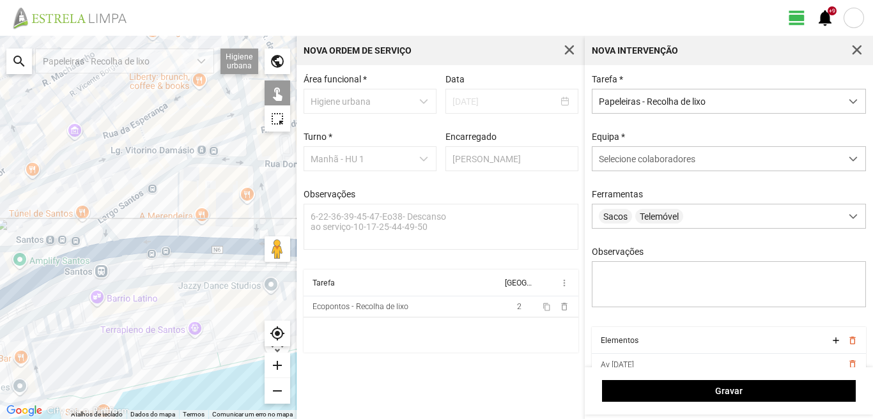
click at [140, 232] on div at bounding box center [148, 228] width 297 height 384
click at [146, 231] on div at bounding box center [148, 228] width 297 height 384
click at [159, 223] on div at bounding box center [148, 228] width 297 height 384
click at [165, 261] on div at bounding box center [148, 228] width 297 height 384
click at [148, 251] on div at bounding box center [148, 228] width 297 height 384
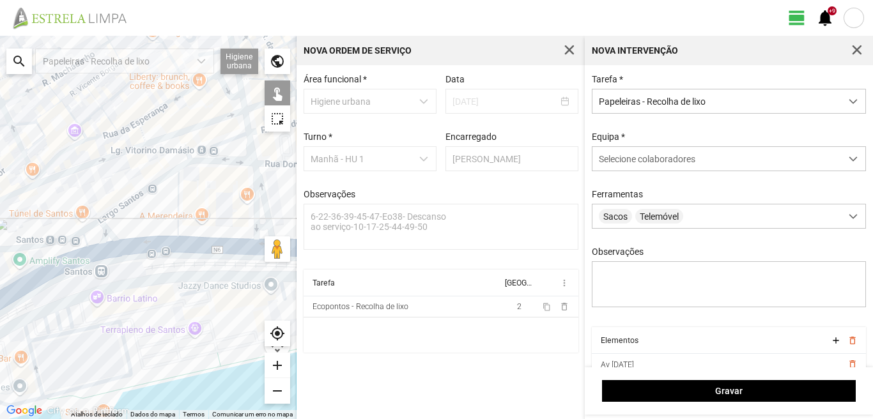
click at [144, 272] on div at bounding box center [148, 228] width 297 height 384
click at [132, 268] on div at bounding box center [148, 228] width 297 height 384
click at [120, 270] on div at bounding box center [148, 228] width 297 height 384
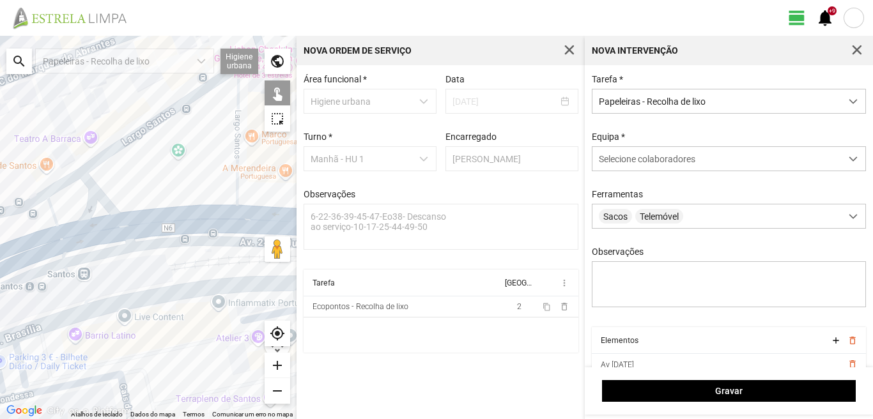
click at [90, 299] on div at bounding box center [148, 228] width 297 height 384
click at [92, 280] on div at bounding box center [148, 228] width 297 height 384
click at [96, 270] on div at bounding box center [148, 228] width 297 height 384
click at [82, 265] on div at bounding box center [148, 228] width 297 height 384
click at [82, 283] on div at bounding box center [148, 228] width 297 height 384
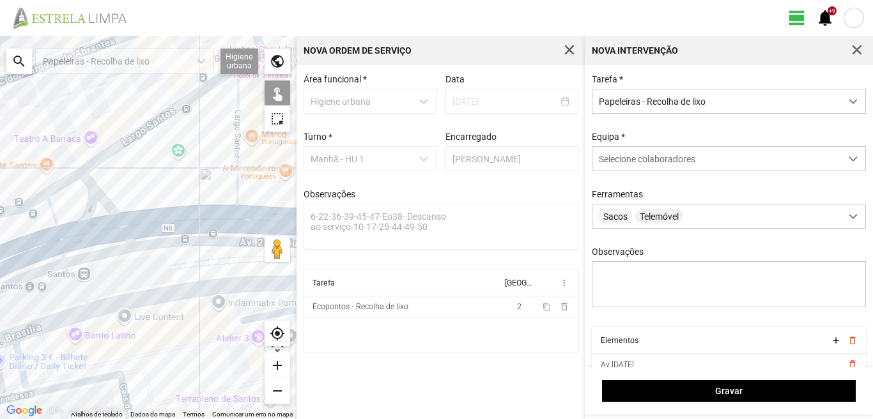
click at [64, 283] on div at bounding box center [148, 228] width 297 height 384
click at [54, 288] on div at bounding box center [148, 228] width 297 height 384
click at [37, 297] on div at bounding box center [148, 228] width 297 height 384
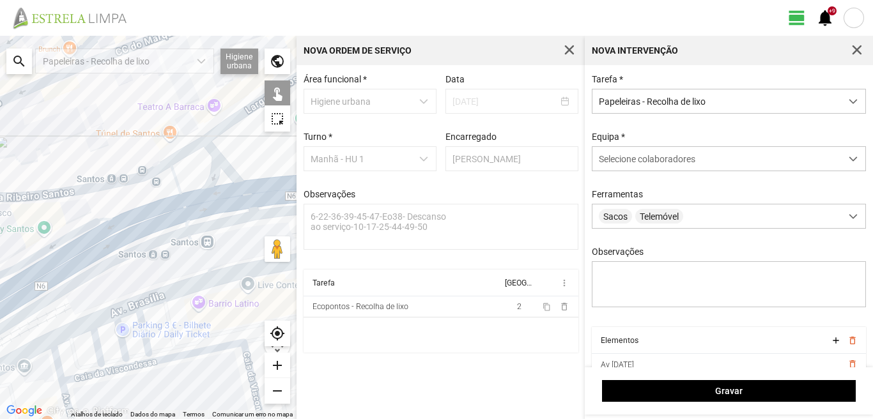
drag, startPoint x: 23, startPoint y: 301, endPoint x: 148, endPoint y: 269, distance: 128.6
click at [148, 269] on div at bounding box center [148, 228] width 297 height 384
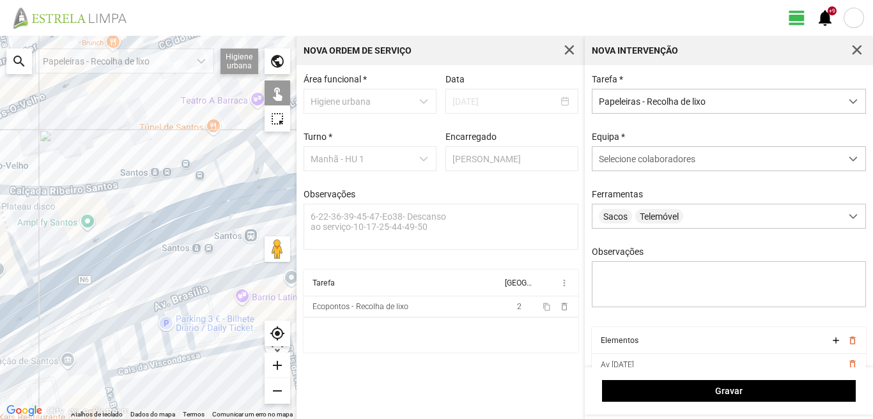
click at [178, 234] on div at bounding box center [148, 228] width 297 height 384
click at [129, 192] on div at bounding box center [148, 228] width 297 height 384
click at [152, 185] on div at bounding box center [148, 228] width 297 height 384
click at [180, 180] on div at bounding box center [148, 228] width 297 height 384
click at [171, 239] on div at bounding box center [148, 228] width 297 height 384
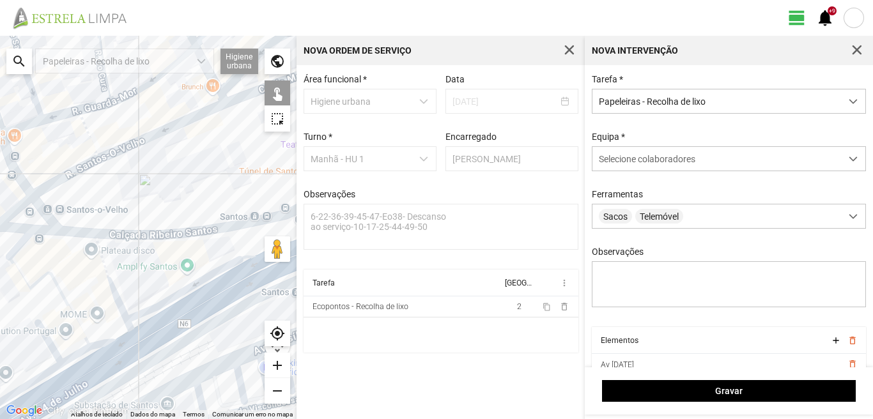
drag, startPoint x: 70, startPoint y: 193, endPoint x: 160, endPoint y: 243, distance: 103.0
click at [160, 242] on div at bounding box center [148, 228] width 297 height 384
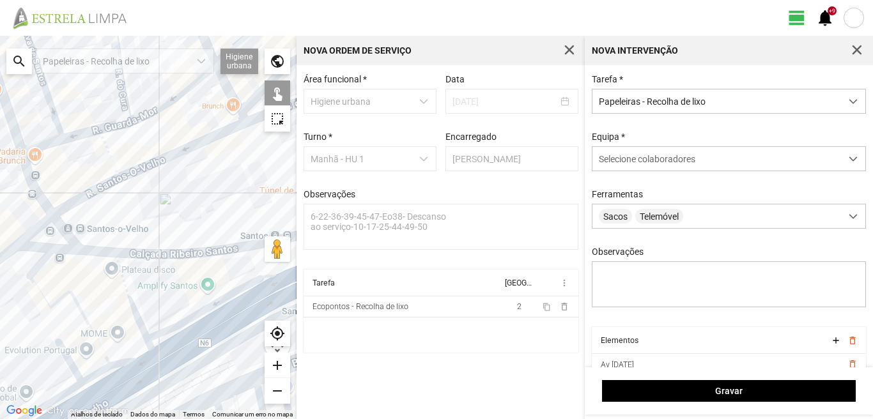
click at [61, 259] on div at bounding box center [148, 228] width 297 height 384
click at [57, 250] on div at bounding box center [148, 228] width 297 height 384
click at [51, 256] on div at bounding box center [148, 228] width 297 height 384
click at [55, 256] on div at bounding box center [148, 228] width 297 height 384
click at [8, 260] on div at bounding box center [148, 228] width 297 height 384
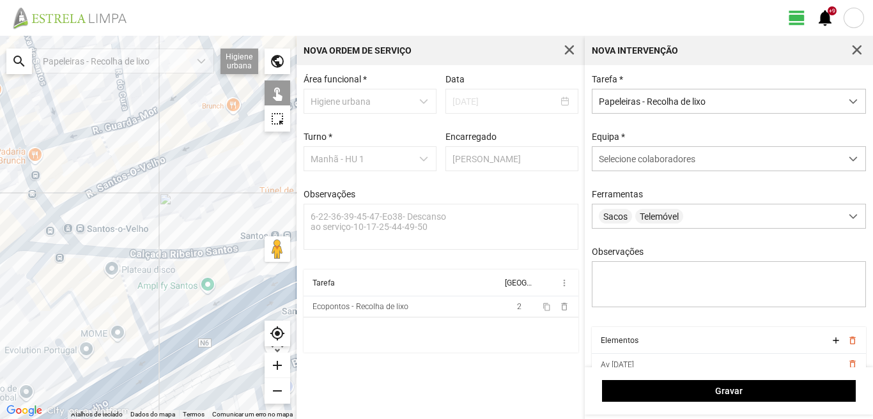
click at [47, 232] on div at bounding box center [148, 228] width 297 height 384
click at [71, 221] on div at bounding box center [148, 228] width 297 height 384
drag, startPoint x: 107, startPoint y: 217, endPoint x: 107, endPoint y: 240, distance: 23.0
click at [107, 219] on div at bounding box center [148, 228] width 297 height 384
click at [122, 256] on div at bounding box center [148, 228] width 297 height 384
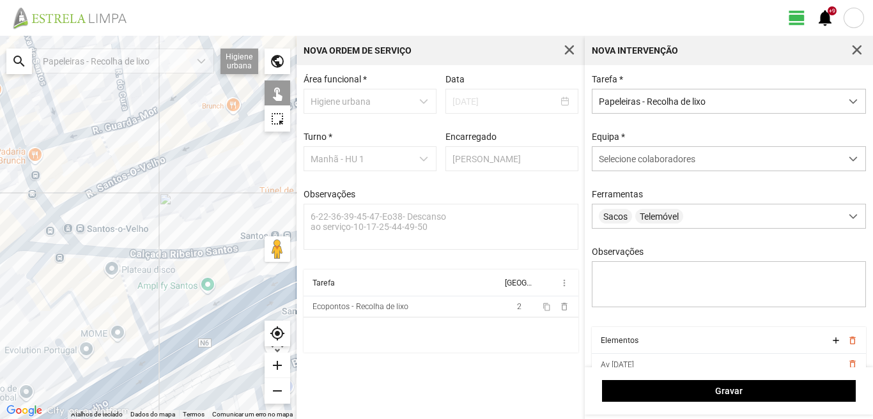
click at [106, 217] on div at bounding box center [148, 228] width 297 height 384
click at [127, 183] on div at bounding box center [148, 228] width 297 height 384
click at [127, 176] on div at bounding box center [148, 228] width 297 height 384
click at [173, 148] on div at bounding box center [148, 228] width 297 height 384
click at [180, 144] on div at bounding box center [148, 228] width 297 height 384
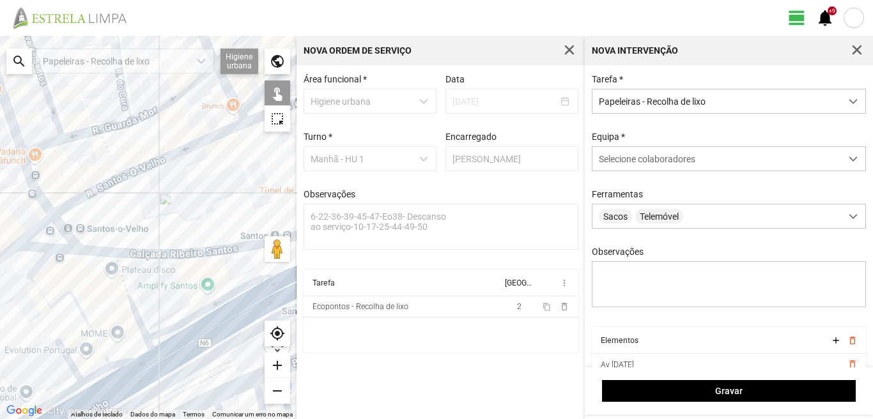
drag, startPoint x: 43, startPoint y: 217, endPoint x: 102, endPoint y: 286, distance: 91.6
click at [102, 286] on div at bounding box center [148, 228] width 297 height 384
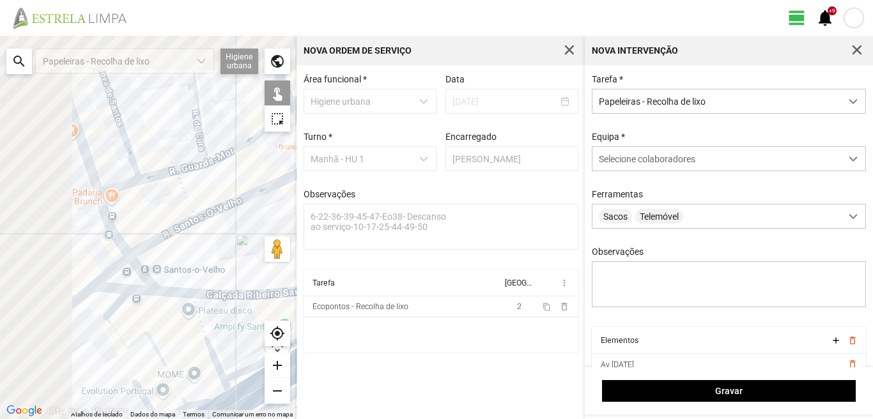
drag, startPoint x: 18, startPoint y: 224, endPoint x: 173, endPoint y: 315, distance: 179.4
click at [173, 315] on div at bounding box center [148, 228] width 297 height 384
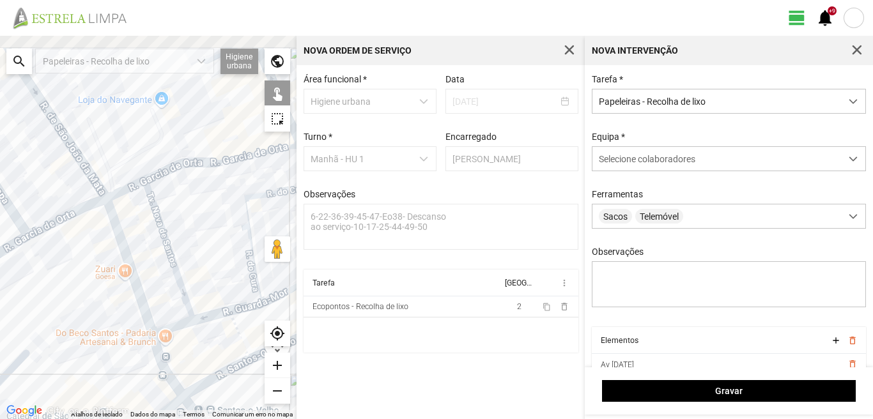
drag, startPoint x: 143, startPoint y: 208, endPoint x: 20, endPoint y: 306, distance: 156.5
click at [20, 306] on div at bounding box center [148, 228] width 297 height 384
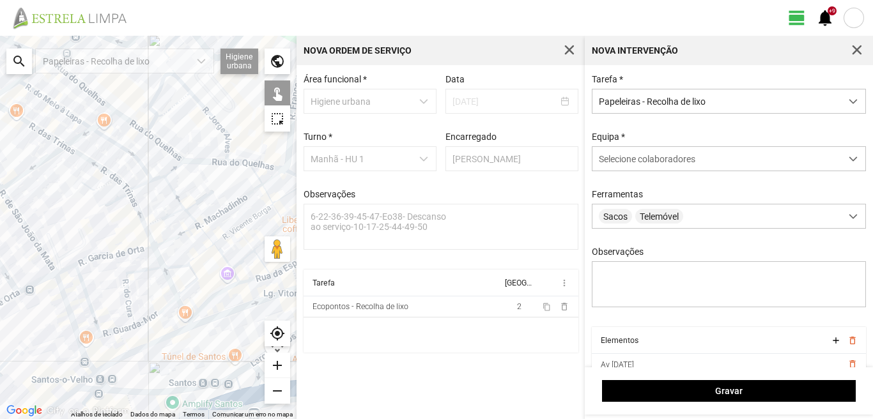
click at [148, 125] on div at bounding box center [148, 228] width 297 height 384
click at [157, 125] on div at bounding box center [148, 228] width 297 height 384
click at [169, 117] on div at bounding box center [148, 228] width 297 height 384
click at [175, 160] on div at bounding box center [148, 228] width 297 height 384
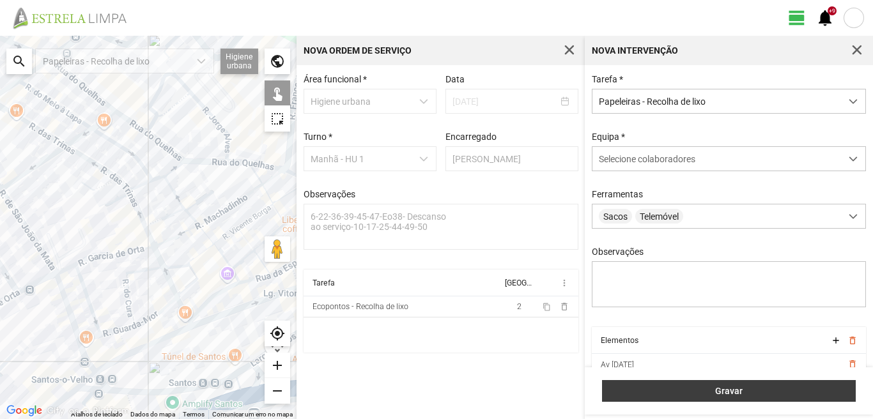
click at [716, 387] on span "Gravar" at bounding box center [729, 391] width 240 height 10
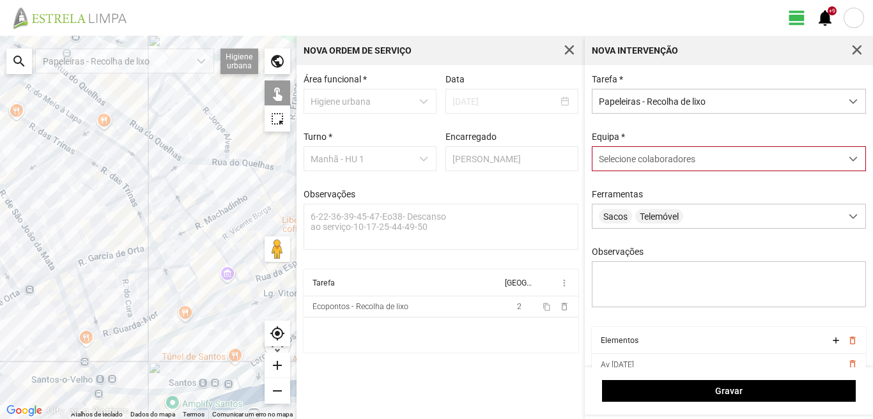
click at [679, 150] on div "Selecione colaboradores" at bounding box center [717, 159] width 249 height 24
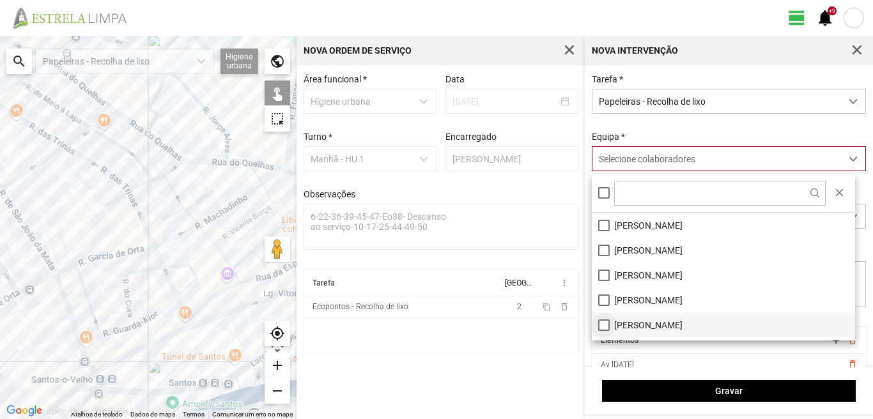
click at [605, 330] on li "[PERSON_NAME]" at bounding box center [723, 325] width 263 height 25
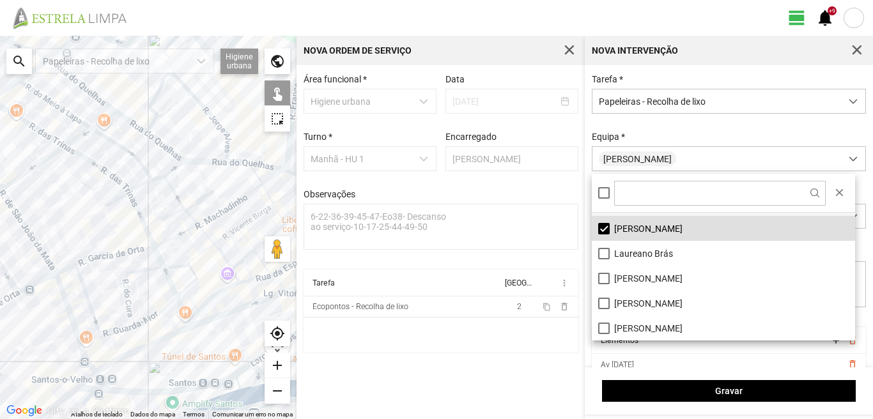
scroll to position [128, 0]
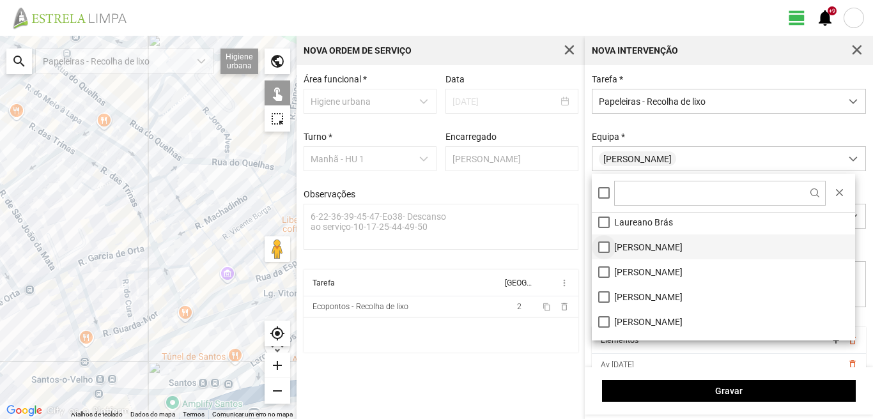
click at [602, 245] on li "[PERSON_NAME]" at bounding box center [723, 247] width 263 height 25
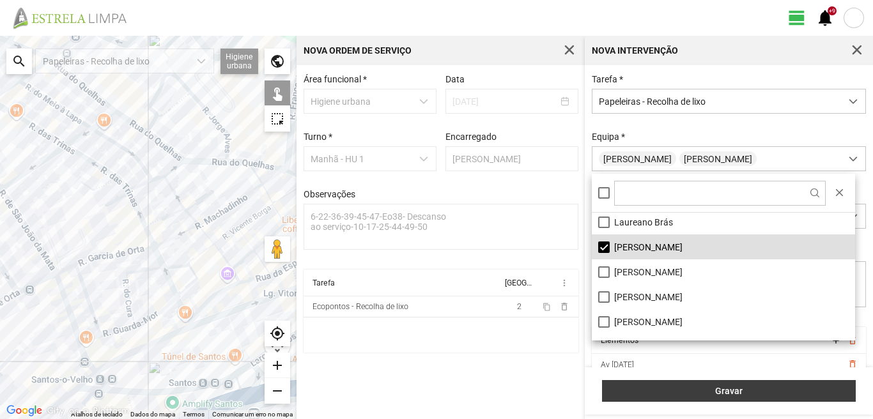
click at [714, 386] on span "Gravar" at bounding box center [729, 391] width 240 height 10
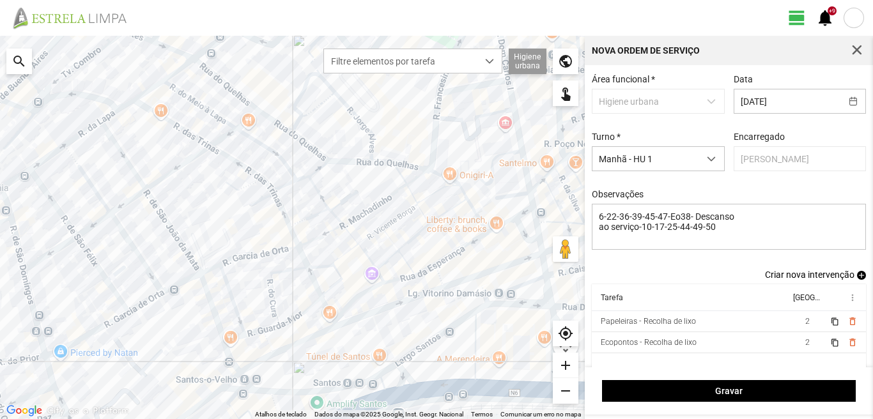
click at [857, 280] on span "add" at bounding box center [861, 275] width 9 height 9
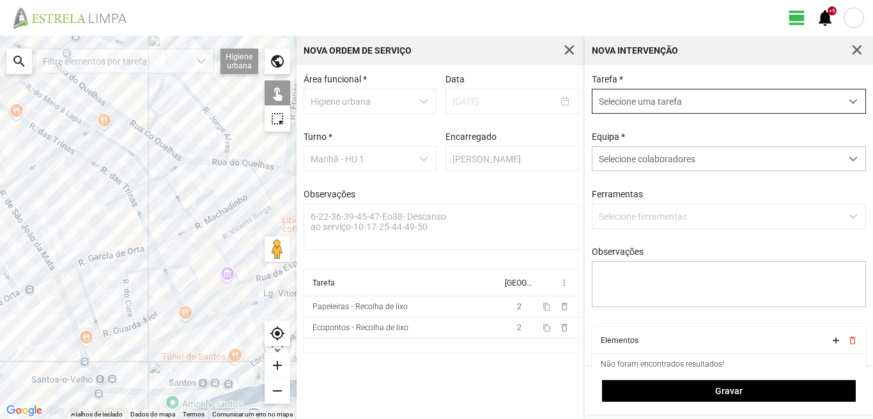
click at [640, 96] on span "Selecione uma tarefa" at bounding box center [717, 102] width 249 height 24
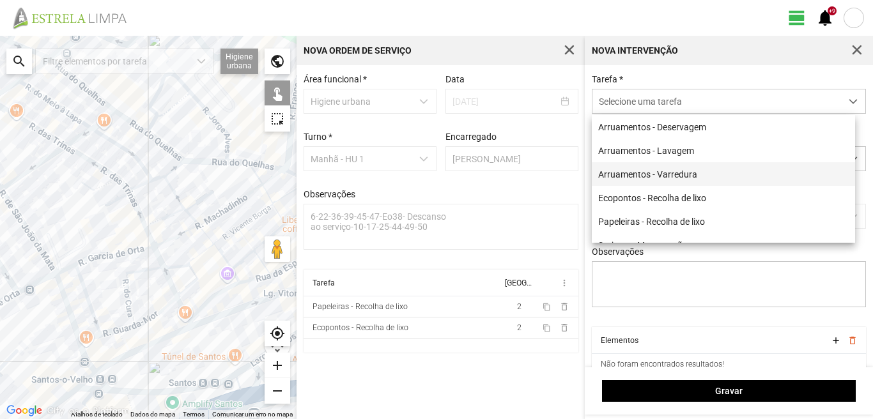
click at [646, 178] on li "Arruamentos - Varredura" at bounding box center [723, 174] width 263 height 24
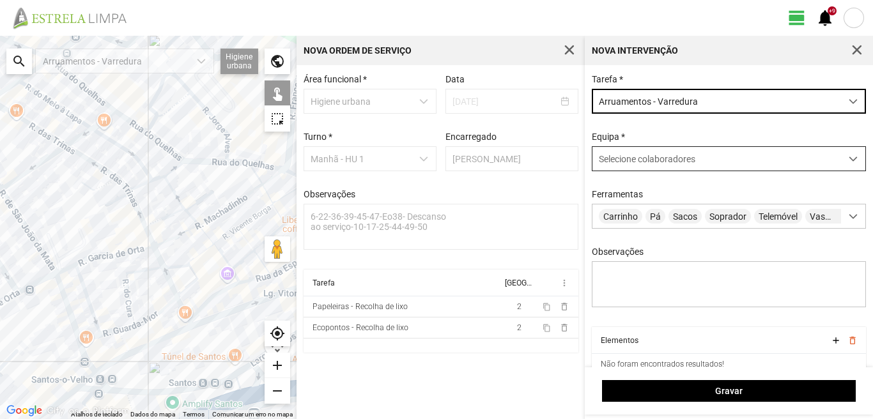
click at [639, 162] on span "Selecione colaboradores" at bounding box center [647, 159] width 97 height 10
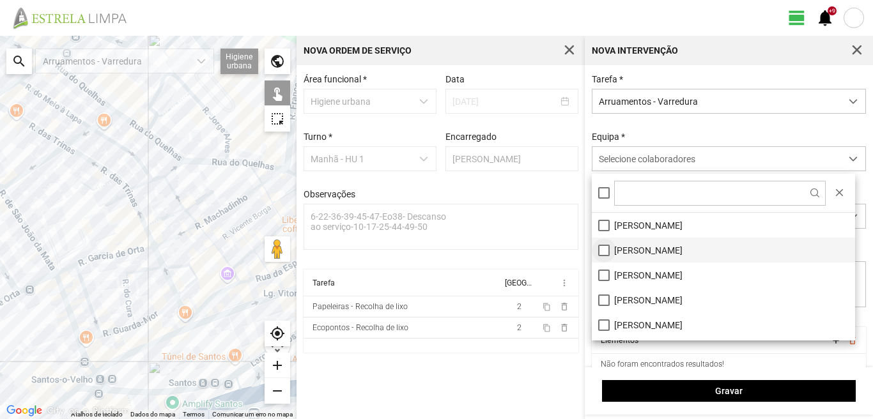
click at [603, 250] on li "[PERSON_NAME]" at bounding box center [723, 250] width 263 height 25
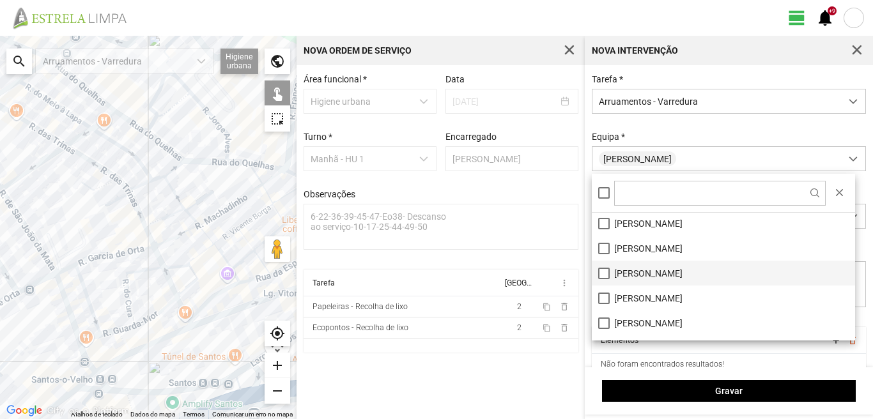
scroll to position [171, 0]
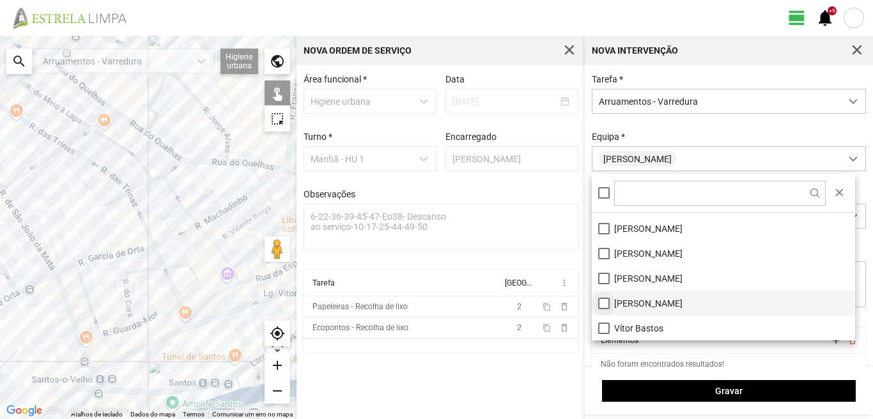
click at [604, 303] on li "[PERSON_NAME]" at bounding box center [723, 303] width 263 height 25
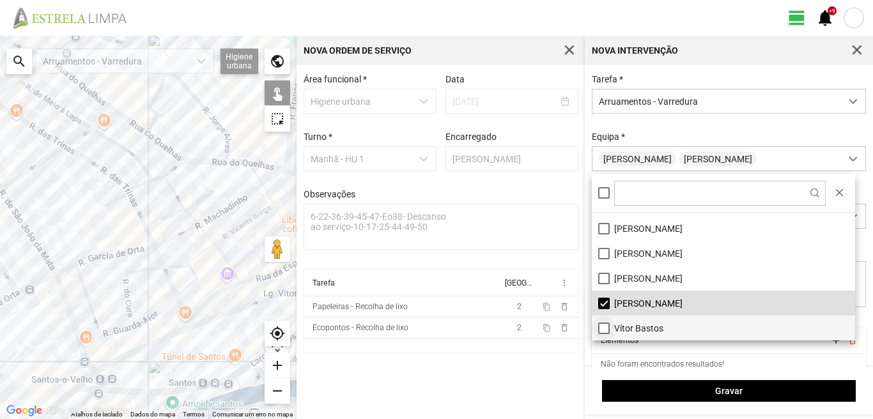
click at [605, 327] on li "Vítor Bastos" at bounding box center [723, 328] width 263 height 25
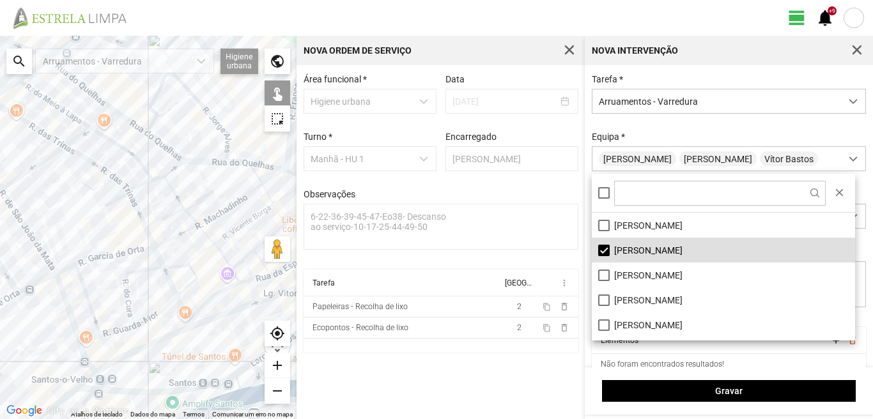
scroll to position [64, 0]
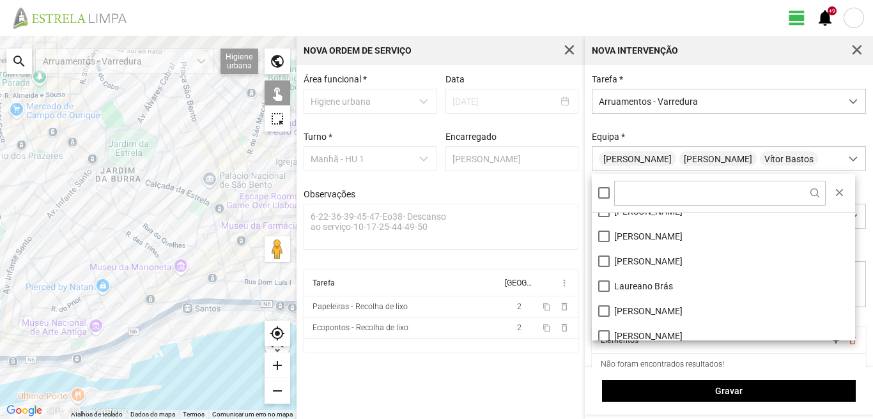
drag, startPoint x: 210, startPoint y: 239, endPoint x: 104, endPoint y: 263, distance: 108.3
click at [104, 263] on div at bounding box center [148, 228] width 297 height 384
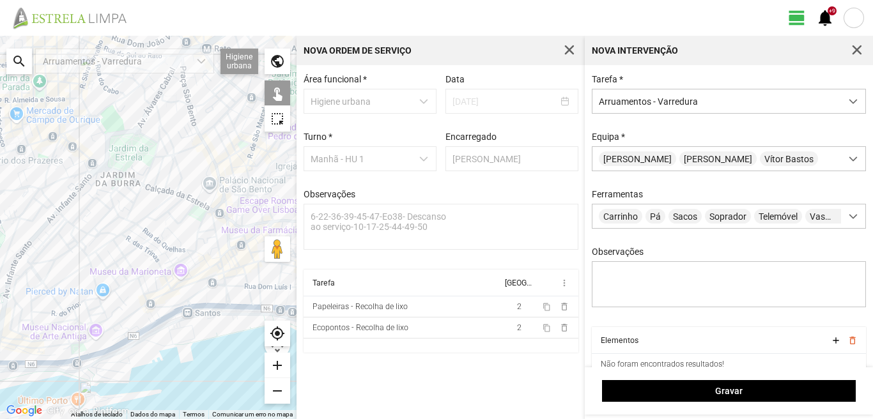
click at [215, 220] on div at bounding box center [148, 228] width 297 height 384
click at [206, 230] on div at bounding box center [148, 228] width 297 height 384
click at [218, 237] on div at bounding box center [148, 228] width 297 height 384
click at [214, 259] on div at bounding box center [148, 228] width 297 height 384
click at [222, 260] on div at bounding box center [148, 228] width 297 height 384
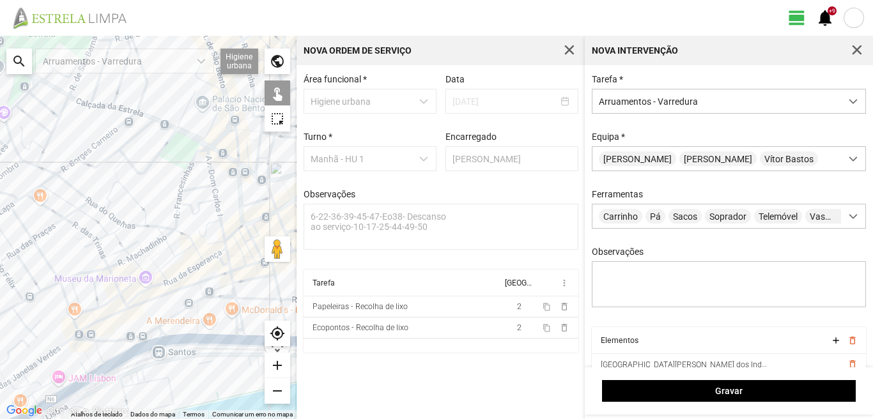
click at [221, 250] on div at bounding box center [148, 228] width 297 height 384
click at [211, 250] on div at bounding box center [148, 228] width 297 height 384
click at [230, 258] on div at bounding box center [148, 228] width 297 height 384
click at [224, 264] on div at bounding box center [148, 228] width 297 height 384
click at [230, 267] on div at bounding box center [148, 228] width 297 height 384
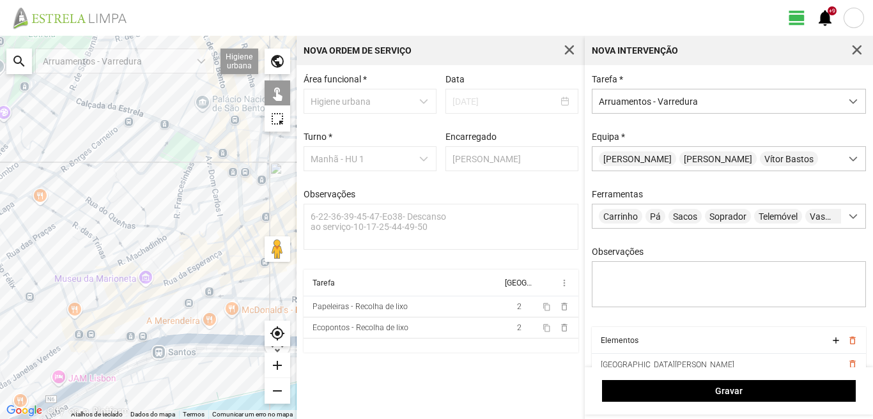
click at [231, 275] on div at bounding box center [148, 228] width 297 height 384
click at [234, 290] on div at bounding box center [148, 228] width 297 height 384
click at [237, 310] on div at bounding box center [148, 228] width 297 height 384
drag, startPoint x: 235, startPoint y: 313, endPoint x: 240, endPoint y: 329, distance: 17.6
click at [235, 314] on div at bounding box center [148, 228] width 297 height 384
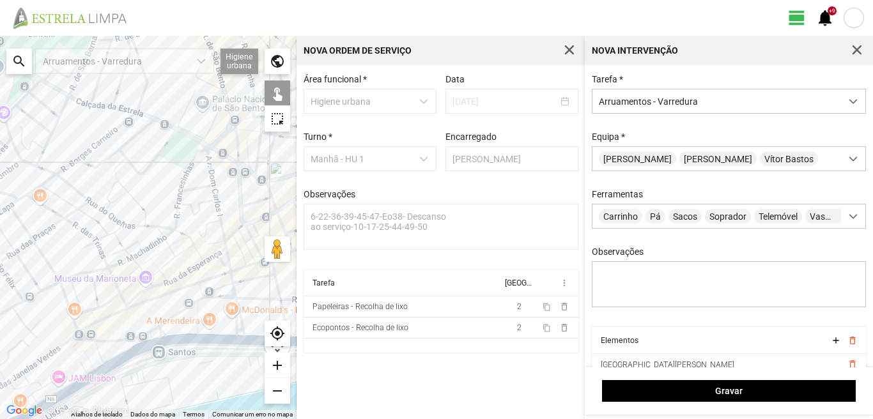
click at [237, 329] on div at bounding box center [148, 228] width 297 height 384
click at [237, 338] on div at bounding box center [148, 228] width 297 height 384
click at [237, 329] on div at bounding box center [148, 228] width 297 height 384
click at [238, 337] on div at bounding box center [148, 228] width 297 height 384
click at [237, 331] on div at bounding box center [148, 228] width 297 height 384
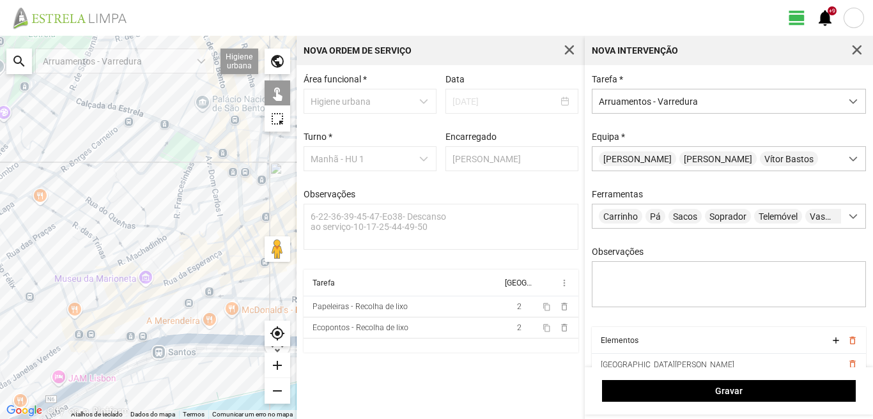
click at [238, 329] on div at bounding box center [148, 228] width 297 height 384
click at [233, 322] on div at bounding box center [148, 228] width 297 height 384
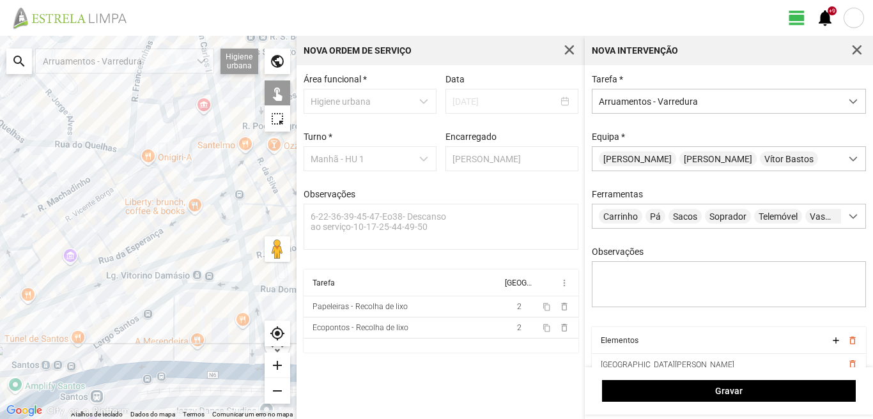
click at [248, 326] on div at bounding box center [148, 228] width 297 height 384
click at [228, 290] on div at bounding box center [148, 228] width 297 height 384
click at [215, 269] on div at bounding box center [148, 228] width 297 height 384
click at [173, 323] on div at bounding box center [148, 228] width 297 height 384
click at [140, 314] on div at bounding box center [148, 228] width 297 height 384
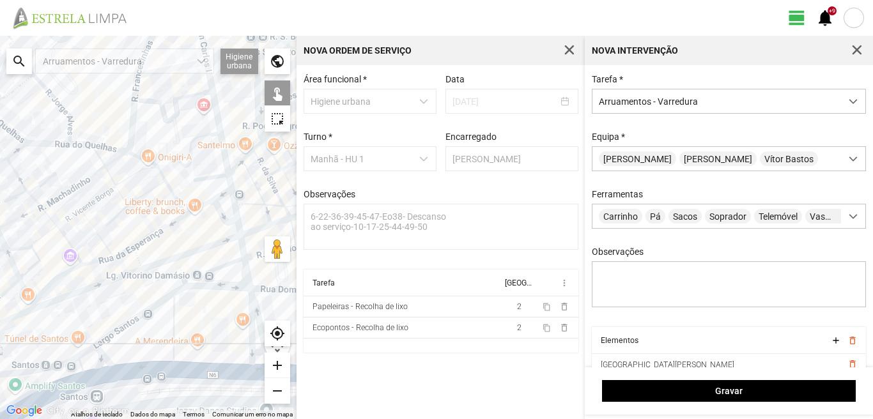
click at [141, 371] on div at bounding box center [148, 228] width 297 height 384
click at [102, 359] on div at bounding box center [148, 228] width 297 height 384
click at [81, 354] on div at bounding box center [148, 228] width 297 height 384
click at [78, 368] on div at bounding box center [148, 228] width 297 height 384
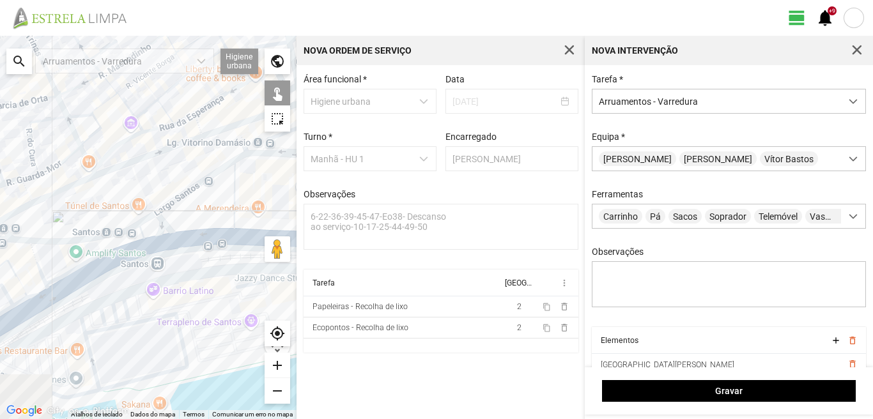
drag, startPoint x: 89, startPoint y: 384, endPoint x: 154, endPoint y: 240, distance: 158.0
click at [154, 240] on div at bounding box center [148, 228] width 297 height 384
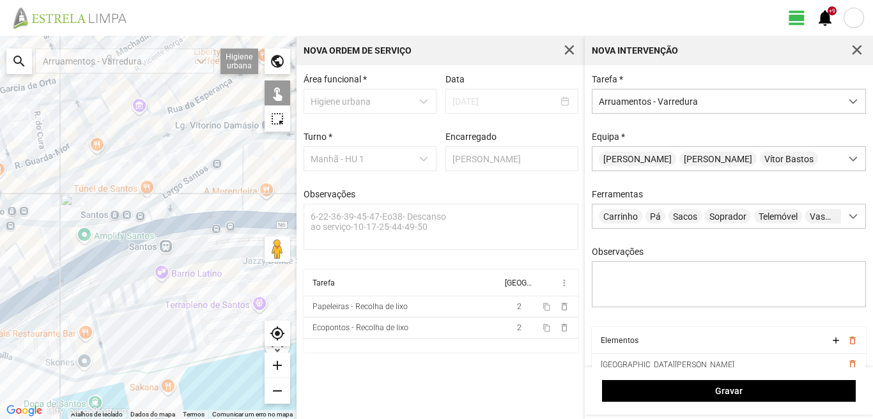
click at [104, 249] on div at bounding box center [148, 228] width 297 height 384
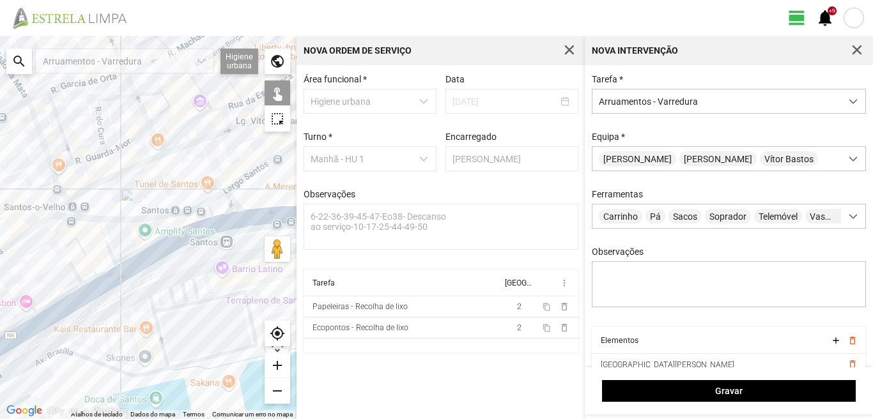
drag, startPoint x: 18, startPoint y: 302, endPoint x: 103, endPoint y: 297, distance: 85.2
click at [103, 297] on div at bounding box center [148, 228] width 297 height 384
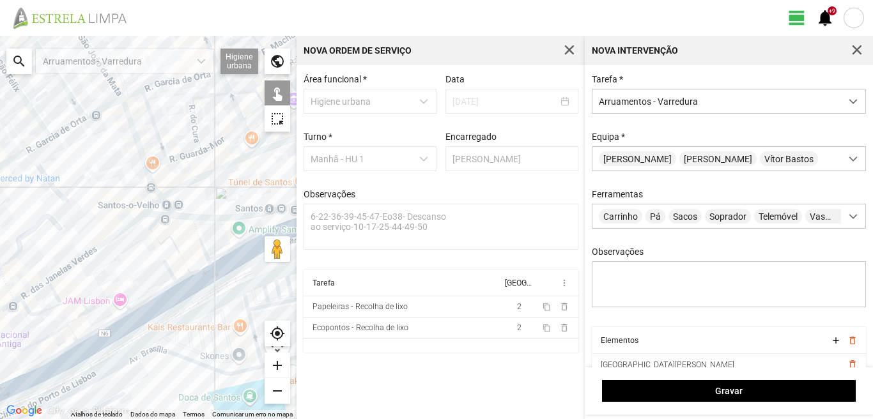
click at [153, 224] on div at bounding box center [148, 228] width 297 height 384
click at [157, 237] on div at bounding box center [148, 228] width 297 height 384
click at [199, 235] on div at bounding box center [148, 228] width 297 height 384
click at [171, 272] on div at bounding box center [148, 228] width 297 height 384
click at [185, 275] on div at bounding box center [148, 228] width 297 height 384
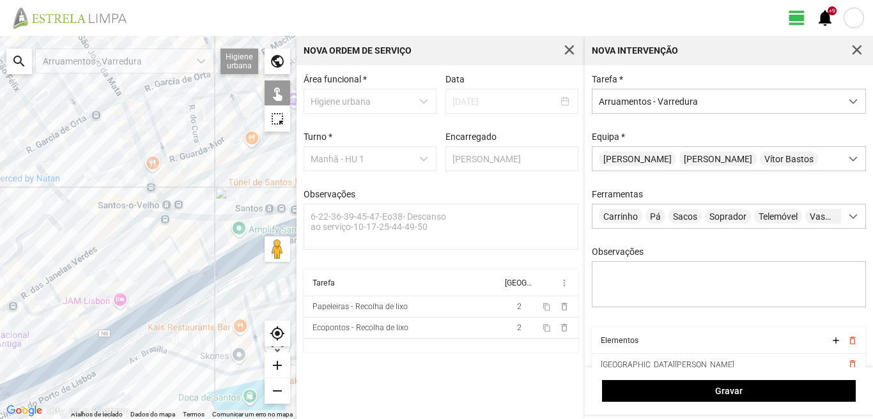
click at [181, 279] on div at bounding box center [148, 228] width 297 height 384
click at [198, 270] on div at bounding box center [148, 228] width 297 height 384
drag, startPoint x: 190, startPoint y: 287, endPoint x: 178, endPoint y: 298, distance: 15.8
click at [190, 288] on div at bounding box center [148, 228] width 297 height 384
click at [173, 295] on div at bounding box center [148, 228] width 297 height 384
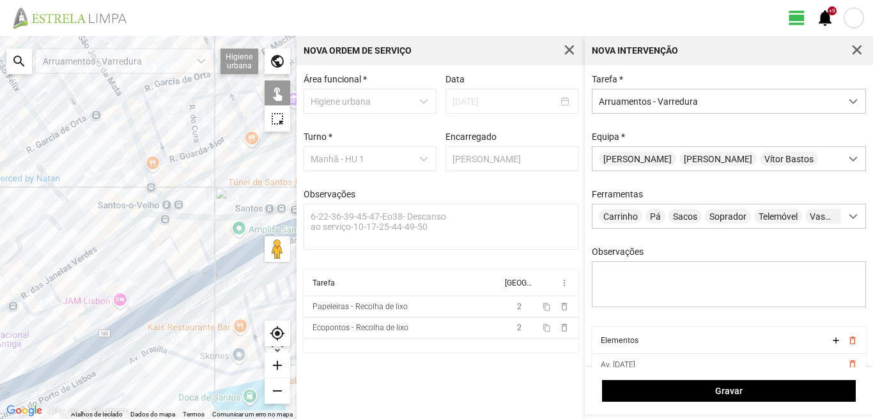
click at [172, 300] on div at bounding box center [148, 228] width 297 height 384
click at [157, 292] on div at bounding box center [148, 228] width 297 height 384
click at [122, 298] on div at bounding box center [148, 228] width 297 height 384
click at [59, 307] on div at bounding box center [148, 228] width 297 height 384
click at [73, 322] on div at bounding box center [148, 228] width 297 height 384
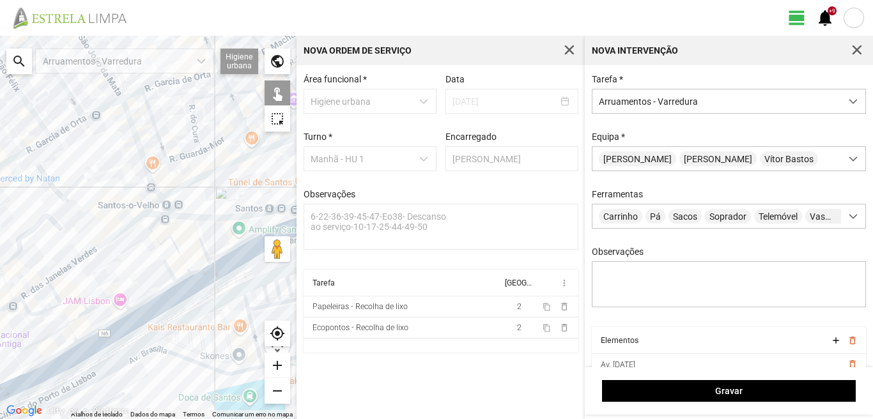
click at [73, 333] on div at bounding box center [148, 228] width 297 height 384
click at [91, 333] on div at bounding box center [148, 228] width 297 height 384
click at [53, 334] on div at bounding box center [148, 228] width 297 height 384
click at [88, 354] on div at bounding box center [148, 228] width 297 height 384
click at [101, 343] on div at bounding box center [148, 228] width 297 height 384
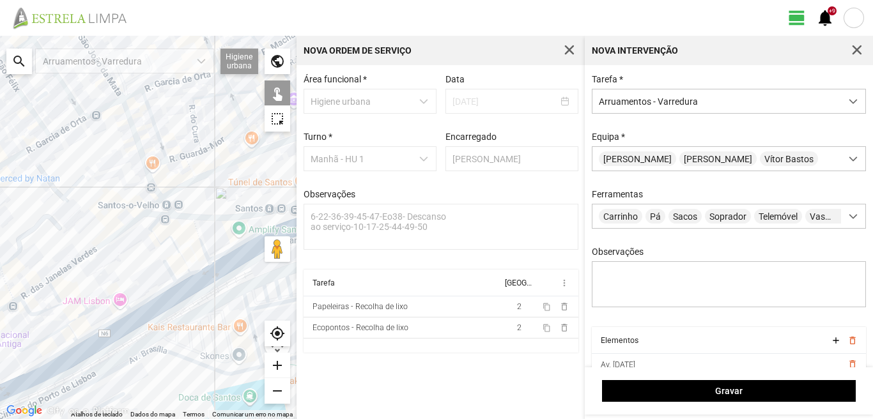
click at [68, 362] on div at bounding box center [148, 228] width 297 height 384
click at [64, 350] on div at bounding box center [148, 228] width 297 height 384
drag, startPoint x: 25, startPoint y: 368, endPoint x: 173, endPoint y: 304, distance: 161.8
click at [173, 304] on div at bounding box center [148, 228] width 297 height 384
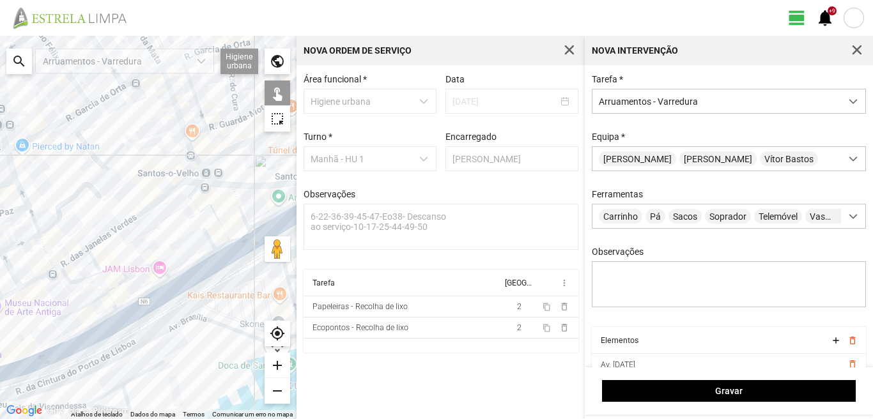
drag, startPoint x: 56, startPoint y: 378, endPoint x: 169, endPoint y: 282, distance: 148.8
click at [169, 282] on div at bounding box center [148, 228] width 297 height 384
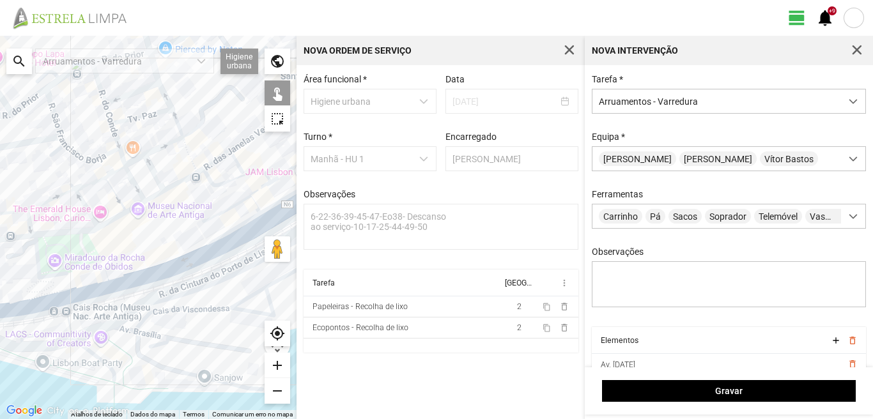
click at [144, 281] on div at bounding box center [148, 228] width 297 height 384
click at [223, 248] on div at bounding box center [148, 228] width 297 height 384
click at [91, 286] on div at bounding box center [148, 228] width 297 height 384
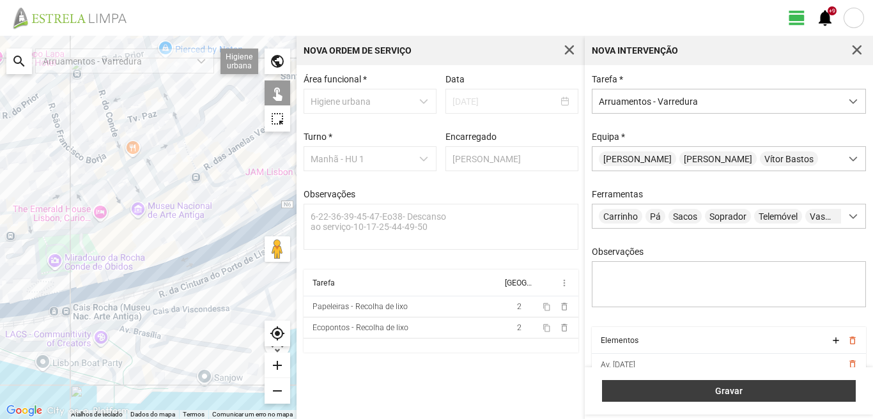
click at [669, 390] on span "Gravar" at bounding box center [729, 391] width 240 height 10
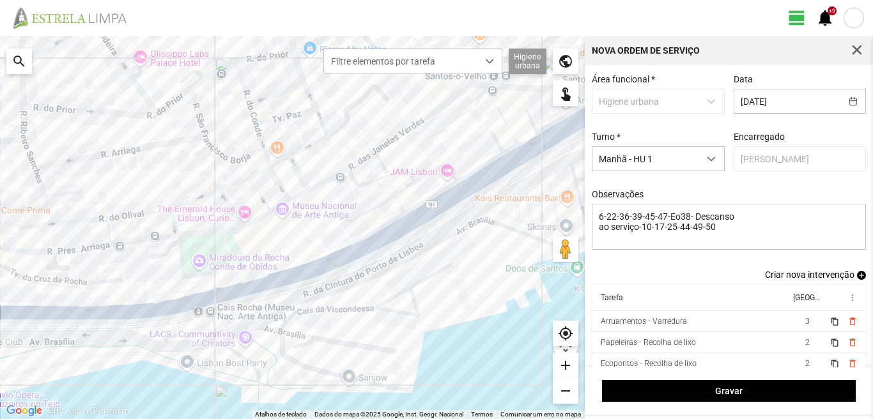
click at [852, 274] on link "Criar nova intervenção add" at bounding box center [815, 275] width 101 height 10
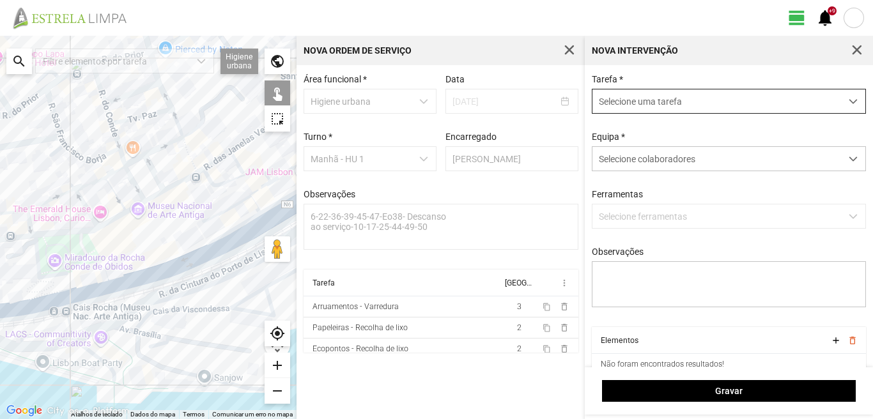
click at [614, 105] on span "Selecione uma tarefa" at bounding box center [717, 102] width 249 height 24
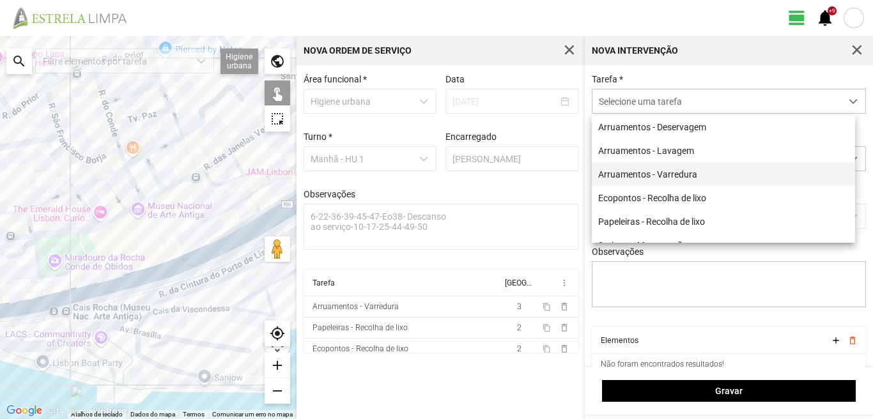
click at [639, 170] on li "Arruamentos - Varredura" at bounding box center [723, 174] width 263 height 24
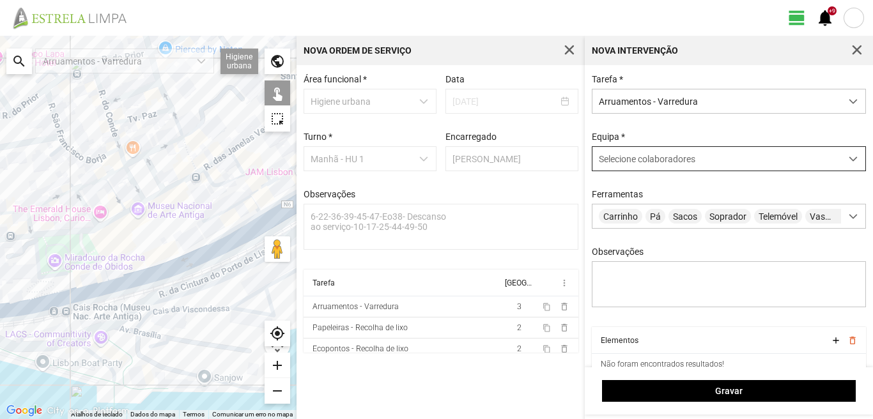
click at [630, 157] on span "Selecione colaboradores" at bounding box center [647, 159] width 97 height 10
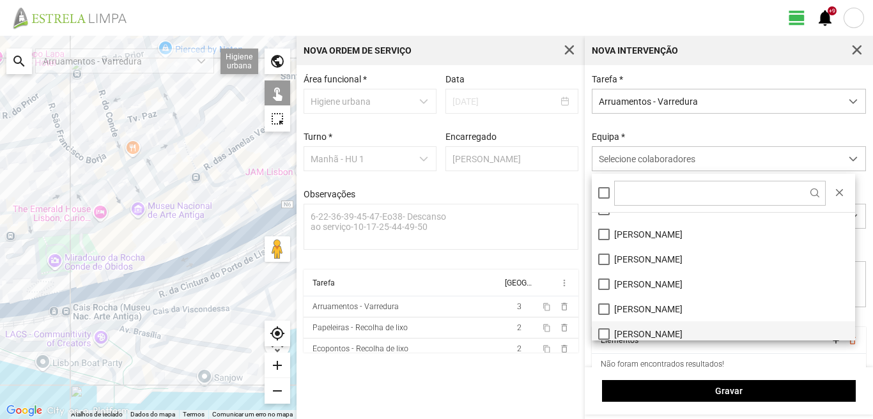
scroll to position [171, 0]
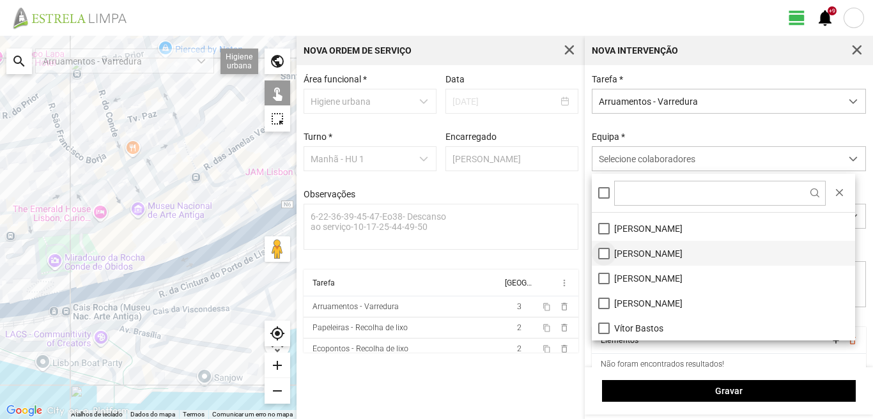
click at [603, 251] on li "[PERSON_NAME]" at bounding box center [723, 253] width 263 height 25
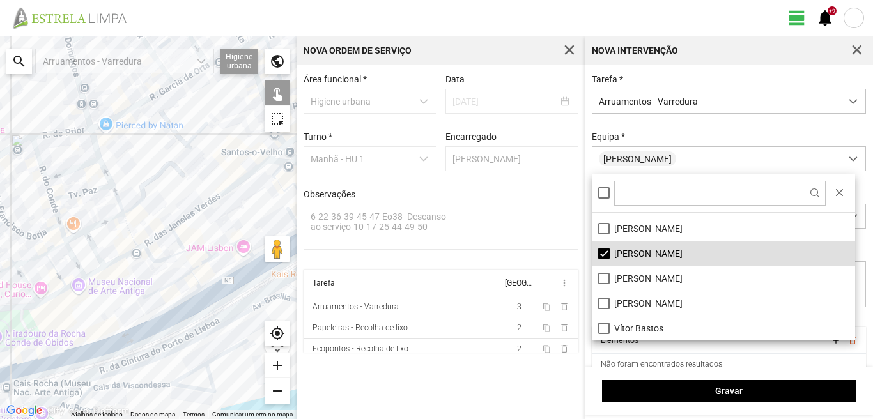
drag, startPoint x: 120, startPoint y: 275, endPoint x: 40, endPoint y: 357, distance: 114.8
click at [42, 357] on div at bounding box center [148, 228] width 297 height 384
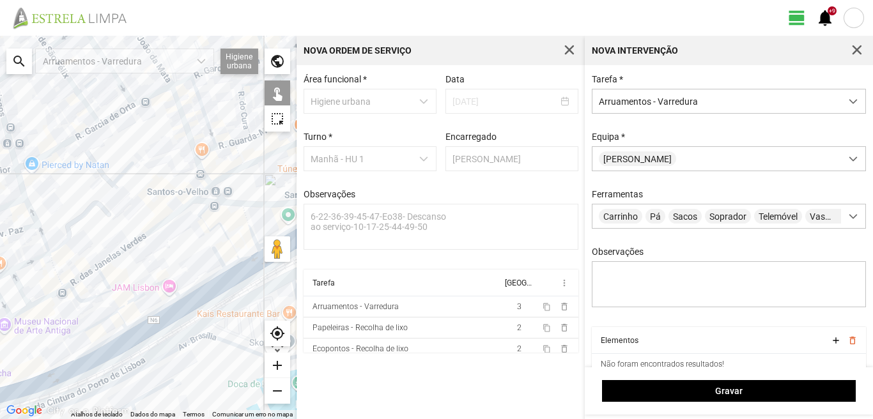
drag, startPoint x: 112, startPoint y: 282, endPoint x: 26, endPoint y: 324, distance: 95.2
click at [32, 324] on div at bounding box center [148, 228] width 297 height 384
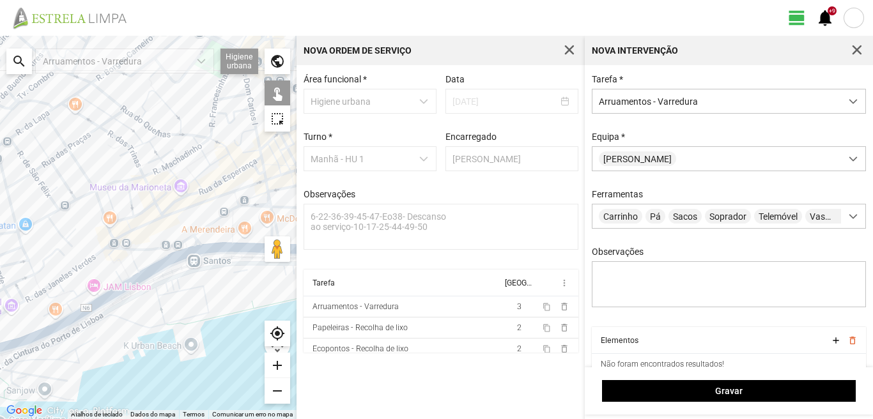
drag, startPoint x: 34, startPoint y: 272, endPoint x: 120, endPoint y: 273, distance: 85.7
click at [120, 273] on div at bounding box center [148, 228] width 297 height 384
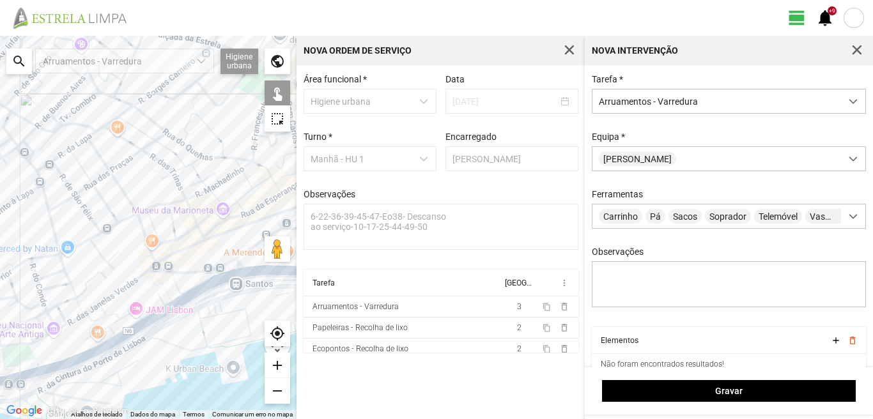
drag, startPoint x: 199, startPoint y: 232, endPoint x: 176, endPoint y: 255, distance: 32.1
click at [176, 255] on div at bounding box center [148, 228] width 297 height 384
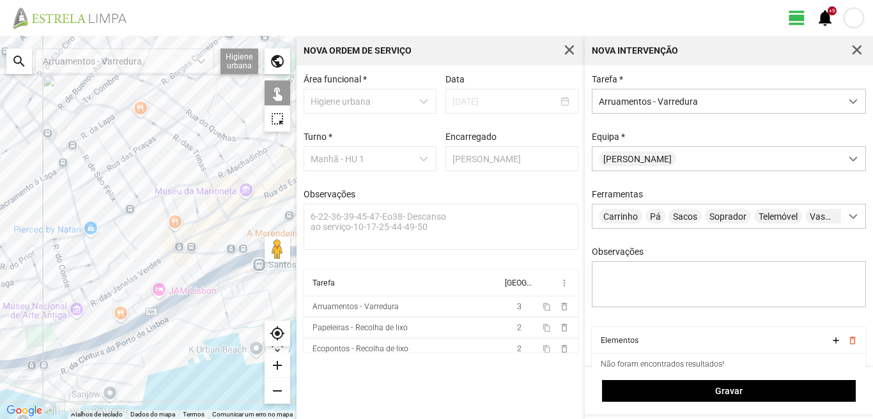
drag, startPoint x: 46, startPoint y: 324, endPoint x: 164, endPoint y: 262, distance: 133.3
click at [111, 287] on div at bounding box center [148, 228] width 297 height 384
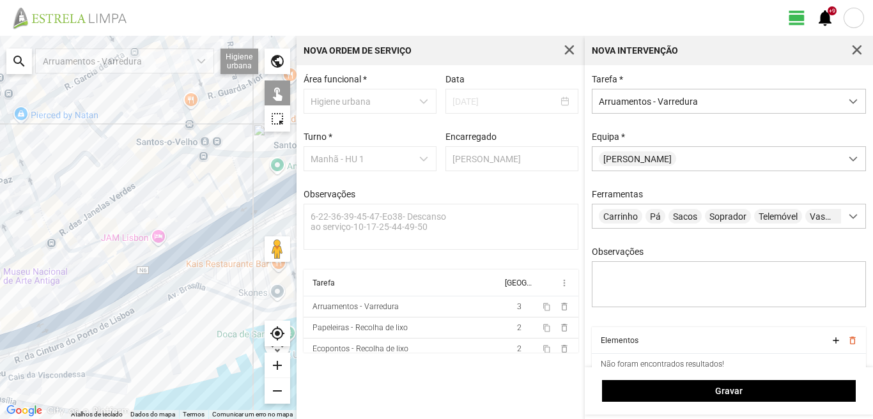
drag, startPoint x: 182, startPoint y: 261, endPoint x: 0, endPoint y: 289, distance: 184.4
click at [0, 289] on div at bounding box center [148, 228] width 297 height 384
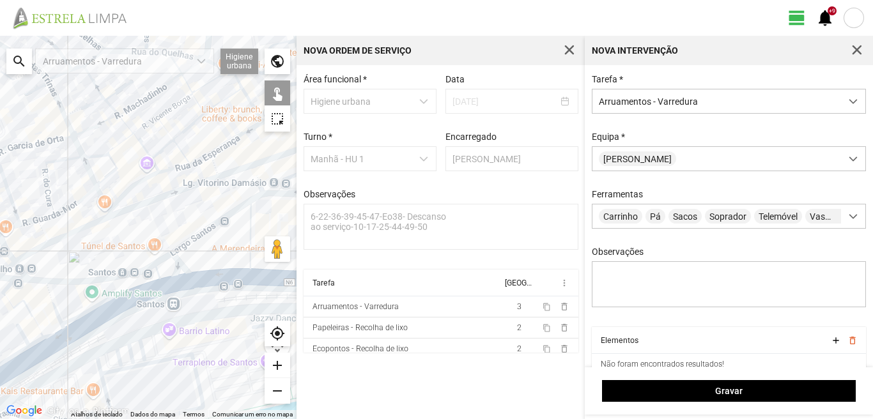
drag, startPoint x: 118, startPoint y: 206, endPoint x: 36, endPoint y: 348, distance: 163.5
click at [44, 325] on div at bounding box center [148, 228] width 297 height 384
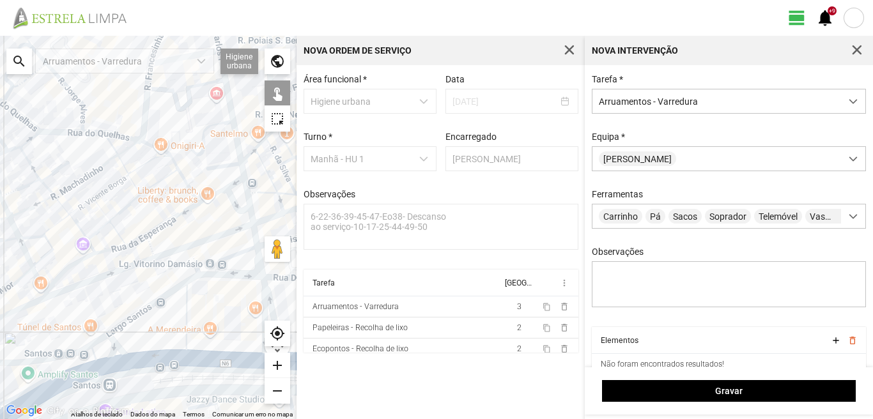
click at [201, 243] on div at bounding box center [148, 228] width 297 height 384
click at [150, 247] on div at bounding box center [148, 228] width 297 height 384
click at [208, 199] on div at bounding box center [148, 228] width 297 height 384
click at [180, 213] on div at bounding box center [148, 228] width 297 height 384
click at [139, 242] on div at bounding box center [148, 228] width 297 height 384
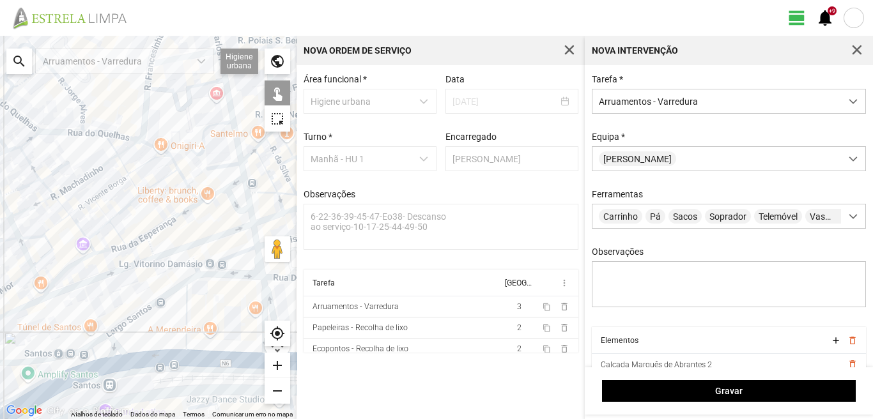
click at [136, 239] on div at bounding box center [148, 228] width 297 height 384
click at [111, 250] on div at bounding box center [148, 228] width 297 height 384
click at [73, 263] on div at bounding box center [148, 228] width 297 height 384
click at [93, 280] on div at bounding box center [148, 228] width 297 height 384
click at [44, 293] on div at bounding box center [148, 228] width 297 height 384
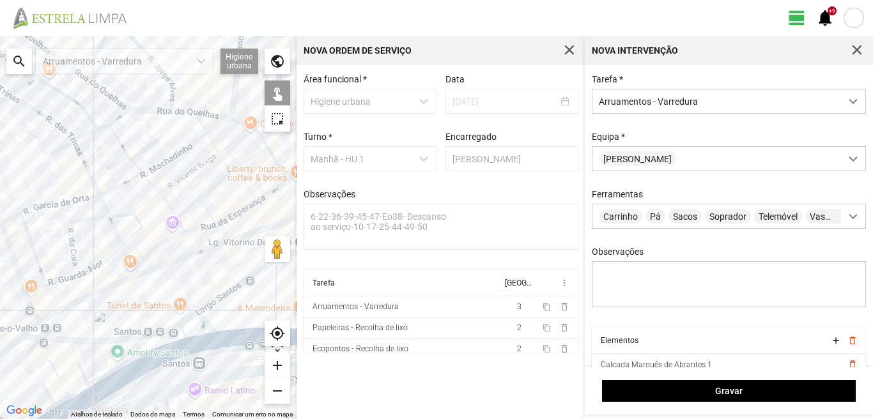
drag, startPoint x: 29, startPoint y: 309, endPoint x: 121, endPoint y: 287, distance: 94.6
click at [121, 287] on div at bounding box center [148, 228] width 297 height 384
click at [101, 292] on div at bounding box center [148, 228] width 297 height 384
click at [70, 291] on div at bounding box center [148, 228] width 297 height 384
click at [47, 316] on div at bounding box center [148, 228] width 297 height 384
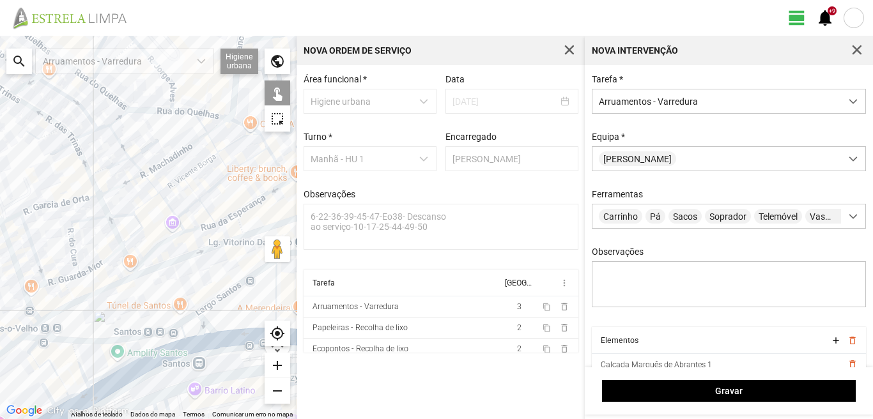
click at [33, 314] on div at bounding box center [148, 228] width 297 height 384
click at [29, 332] on div at bounding box center [148, 228] width 297 height 384
click at [35, 339] on div at bounding box center [148, 228] width 297 height 384
click at [45, 328] on div at bounding box center [148, 228] width 297 height 384
click at [50, 338] on div at bounding box center [148, 228] width 297 height 384
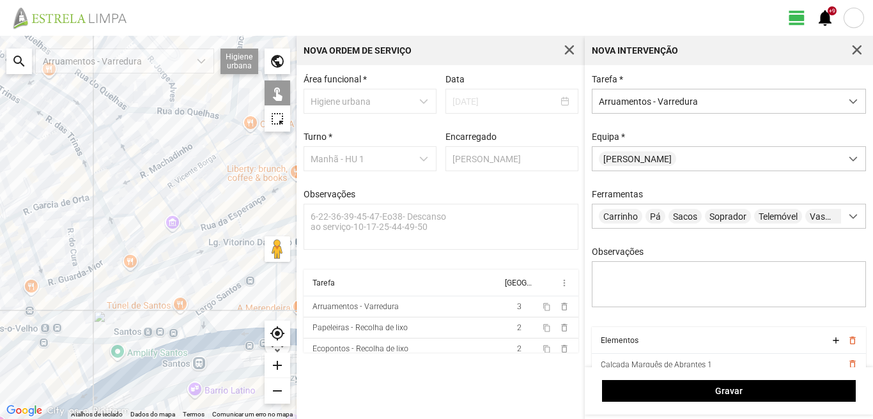
click at [57, 340] on div at bounding box center [148, 228] width 297 height 384
click at [110, 340] on div at bounding box center [148, 228] width 297 height 384
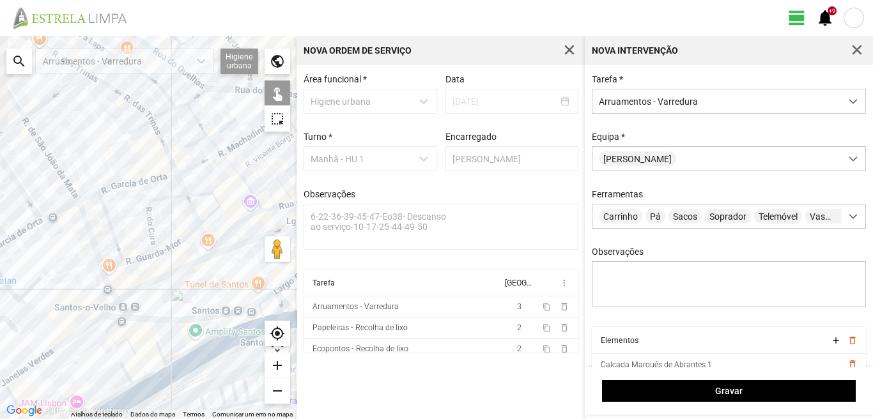
drag, startPoint x: 40, startPoint y: 347, endPoint x: 125, endPoint y: 320, distance: 89.2
click at [133, 321] on div at bounding box center [148, 228] width 297 height 384
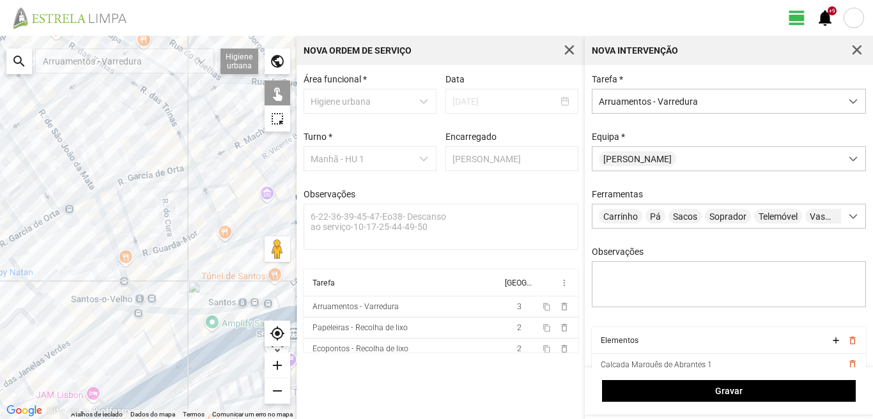
click at [64, 345] on div at bounding box center [148, 228] width 297 height 384
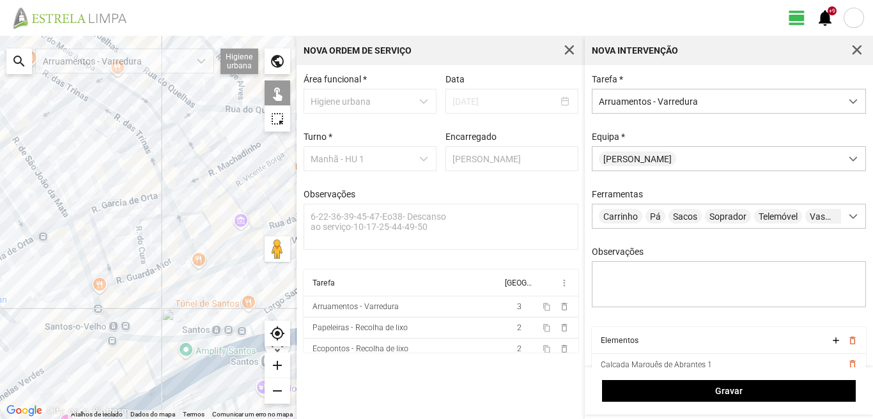
drag, startPoint x: 46, startPoint y: 323, endPoint x: 2, endPoint y: 354, distance: 53.7
click at [3, 354] on div at bounding box center [148, 228] width 297 height 384
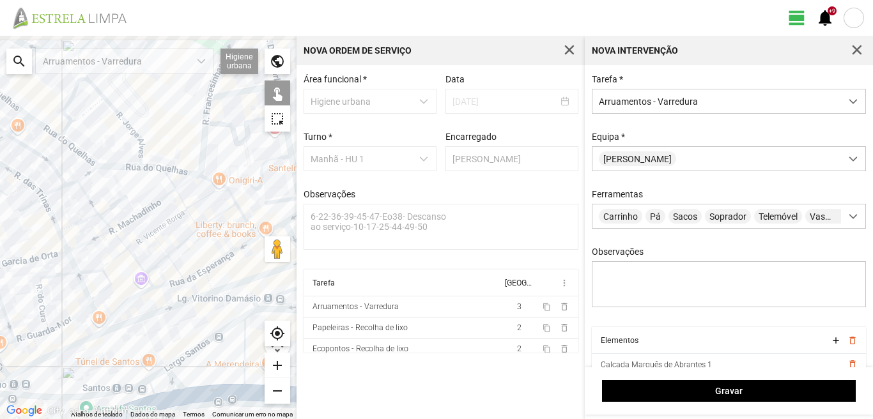
drag, startPoint x: 136, startPoint y: 308, endPoint x: 65, endPoint y: 352, distance: 83.6
click at [65, 352] on div at bounding box center [148, 228] width 297 height 384
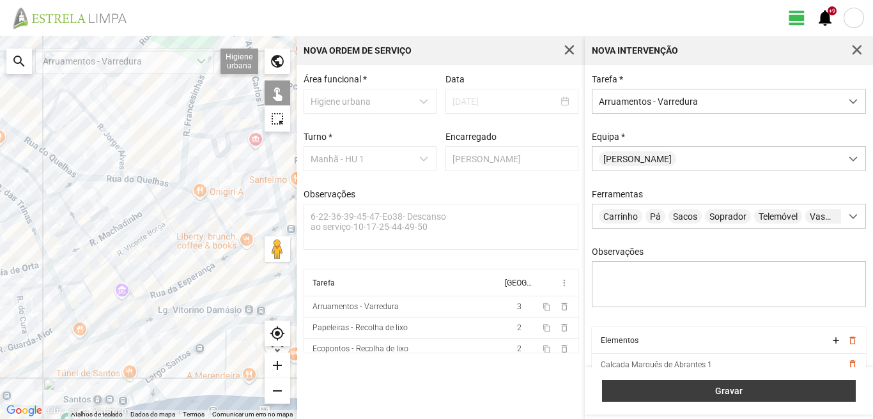
click at [740, 387] on span "Gravar" at bounding box center [729, 391] width 240 height 10
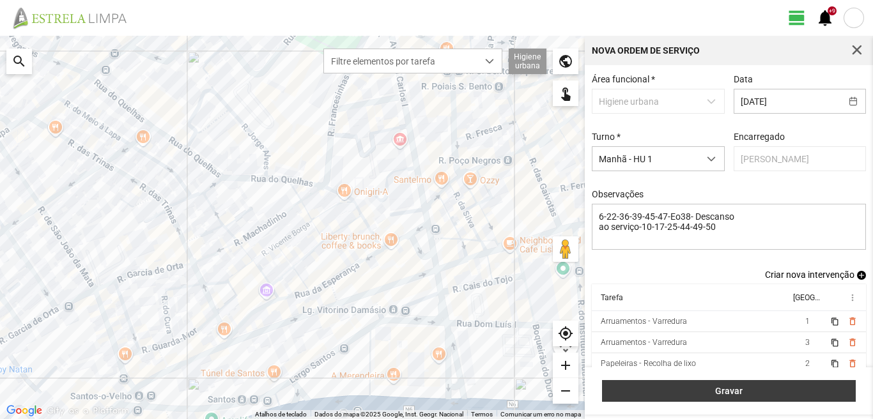
click at [710, 396] on span "Gravar" at bounding box center [729, 391] width 240 height 10
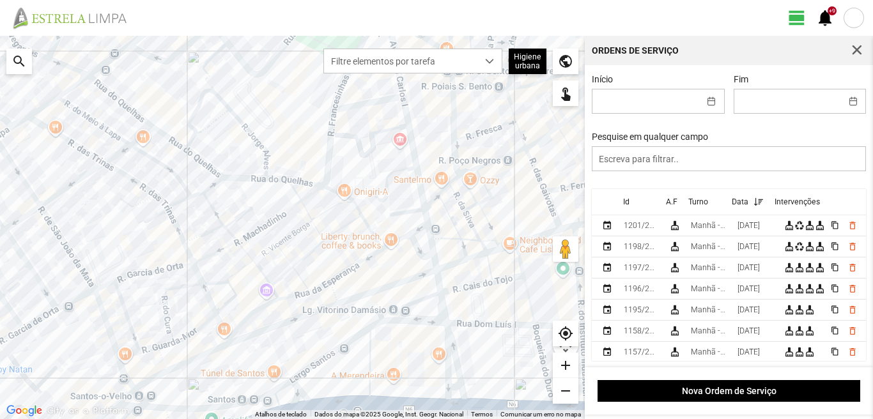
click at [855, 45] on span "button" at bounding box center [858, 51] width 12 height 12
